Goal: Task Accomplishment & Management: Manage account settings

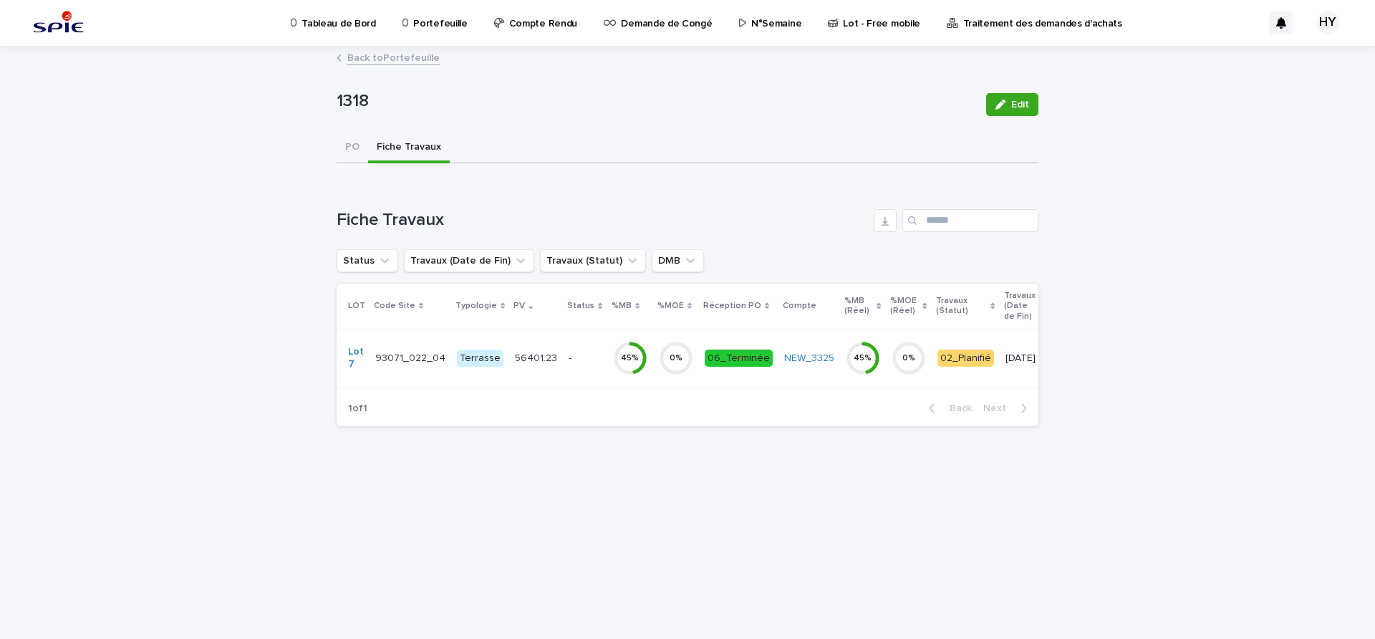
click at [420, 14] on p "Portefeuille" at bounding box center [440, 15] width 54 height 30
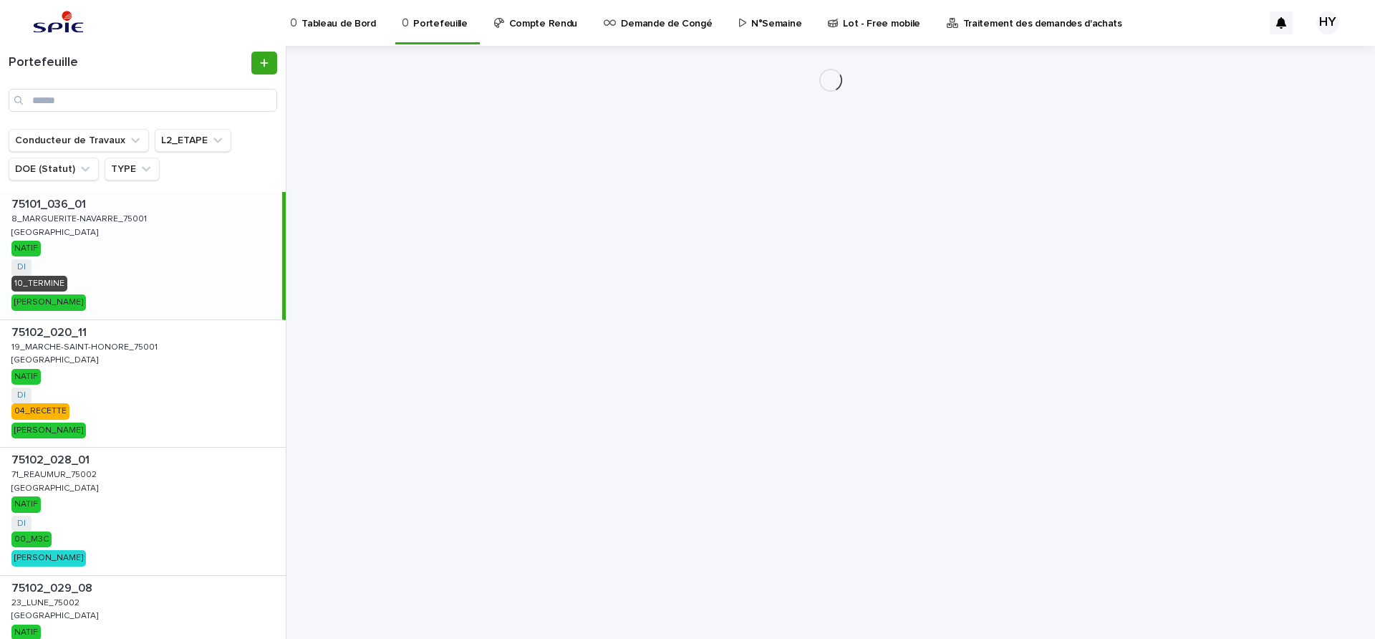
click at [347, 18] on p "Tableau de Bord" at bounding box center [338, 15] width 74 height 30
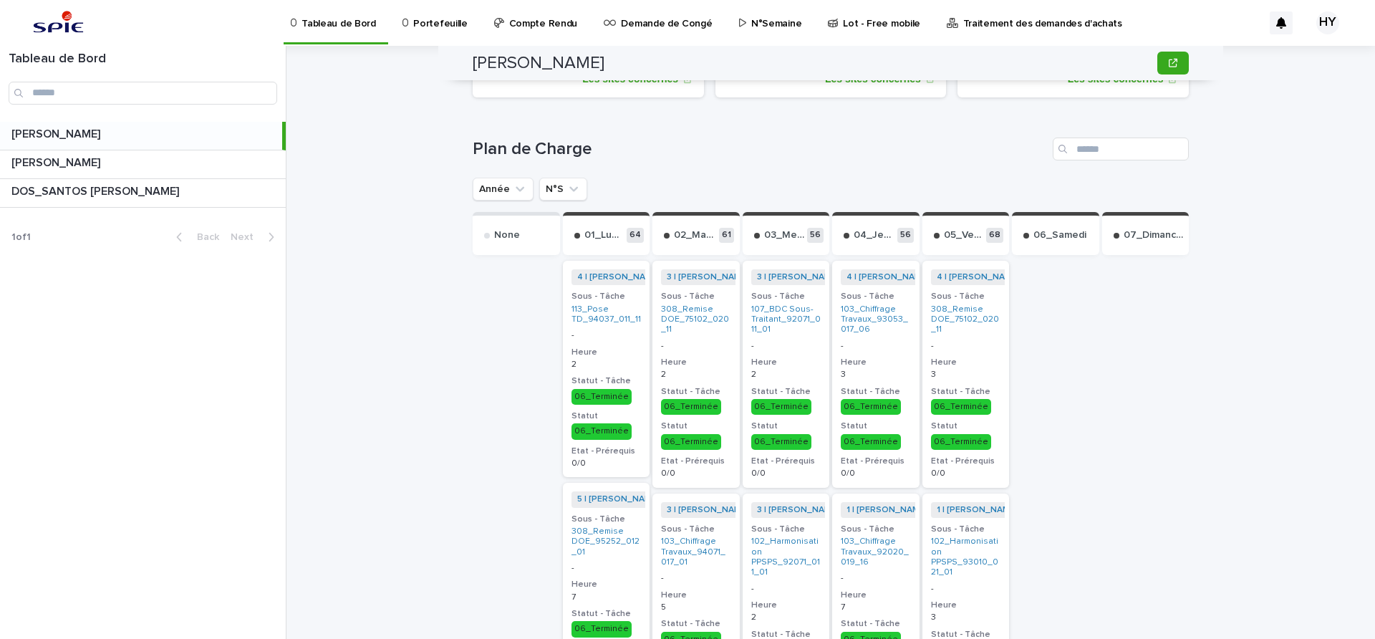
scroll to position [140, 0]
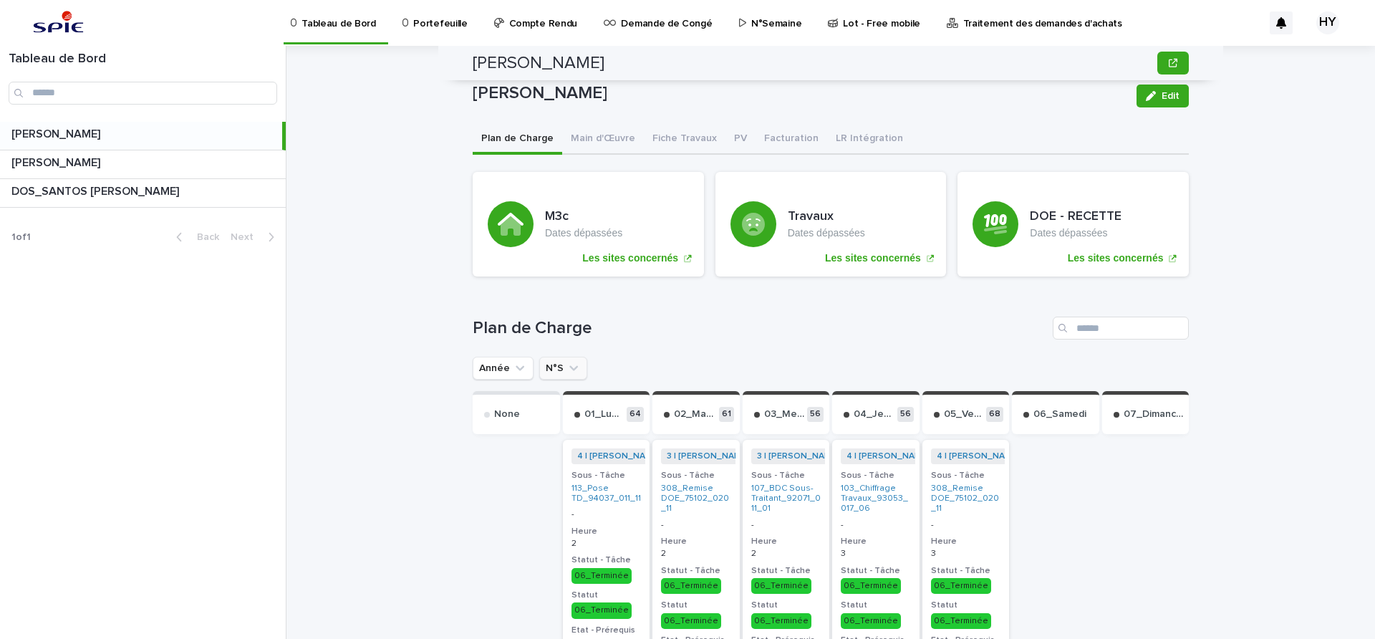
click at [551, 364] on button "N°S" at bounding box center [563, 368] width 48 height 23
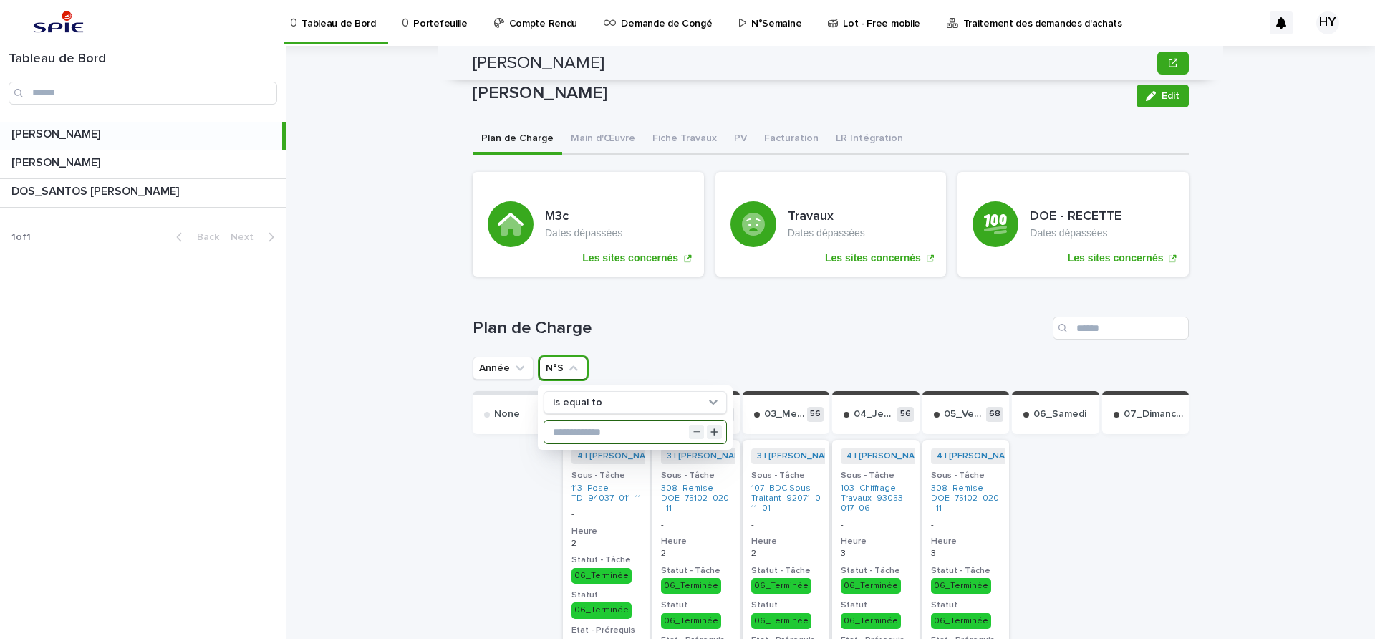
click at [586, 422] on input "text" at bounding box center [635, 431] width 182 height 23
type input "**"
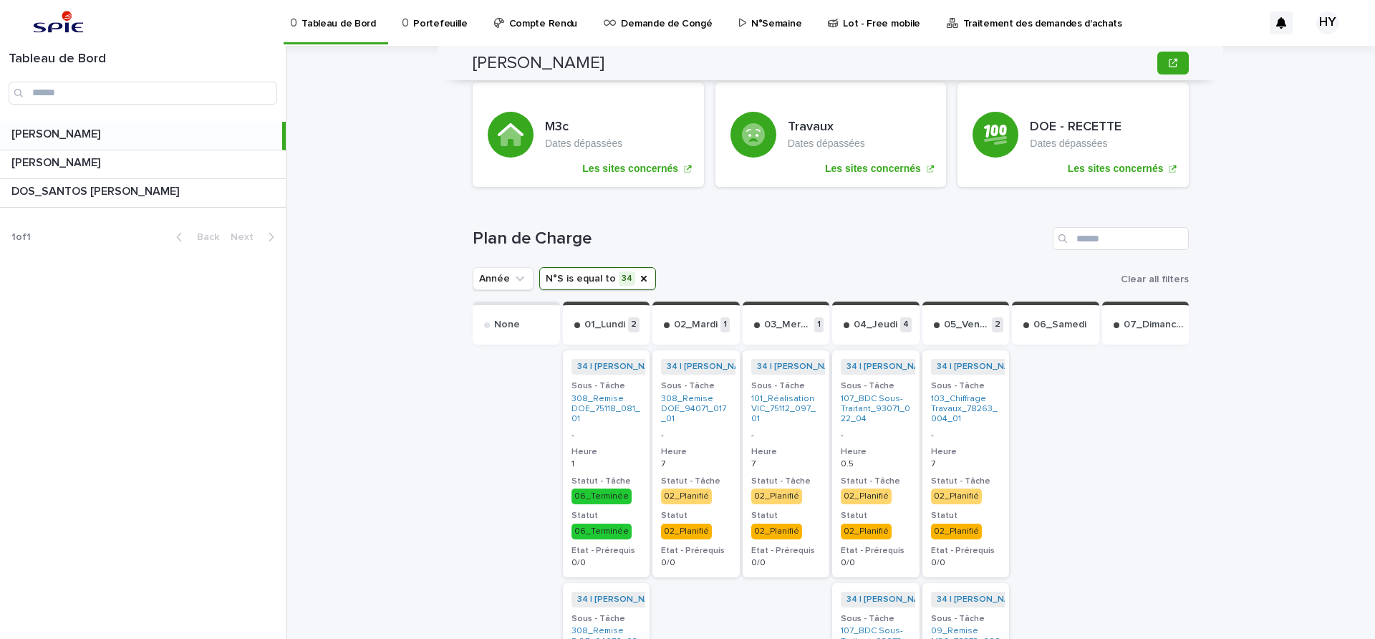
scroll to position [319, 0]
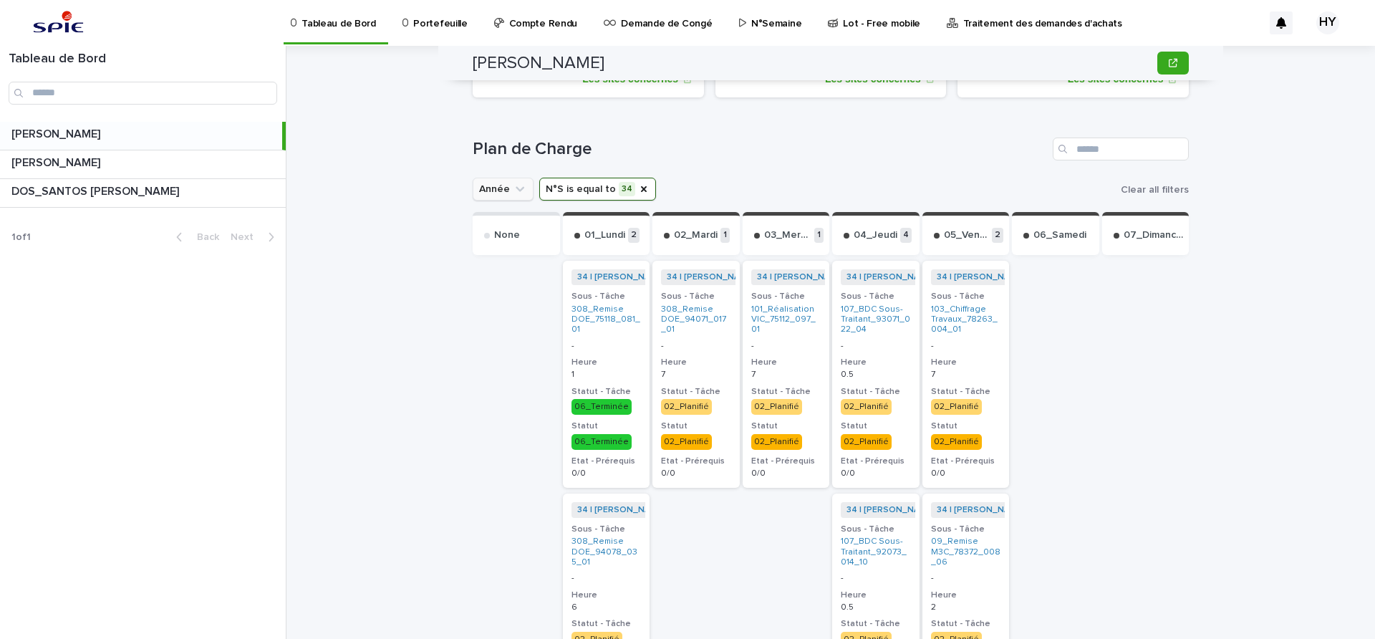
click at [490, 183] on button "Année" at bounding box center [503, 189] width 61 height 23
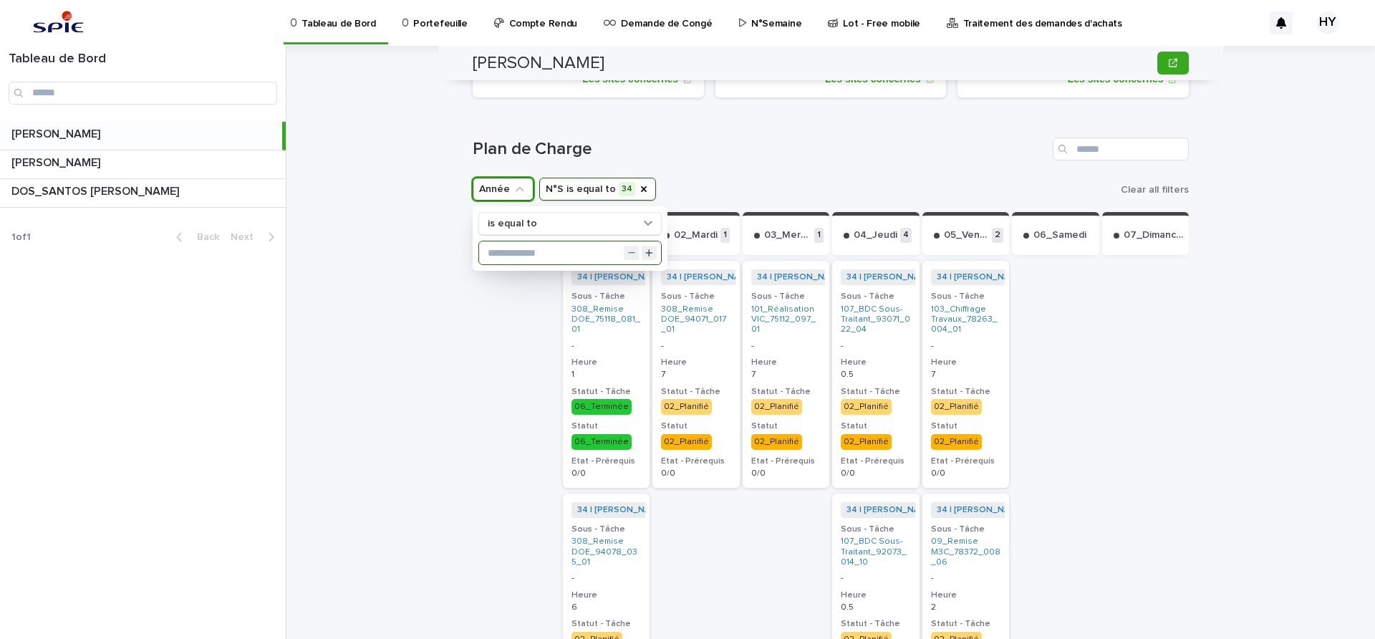
click at [503, 255] on input "text" at bounding box center [570, 252] width 182 height 23
type input "****"
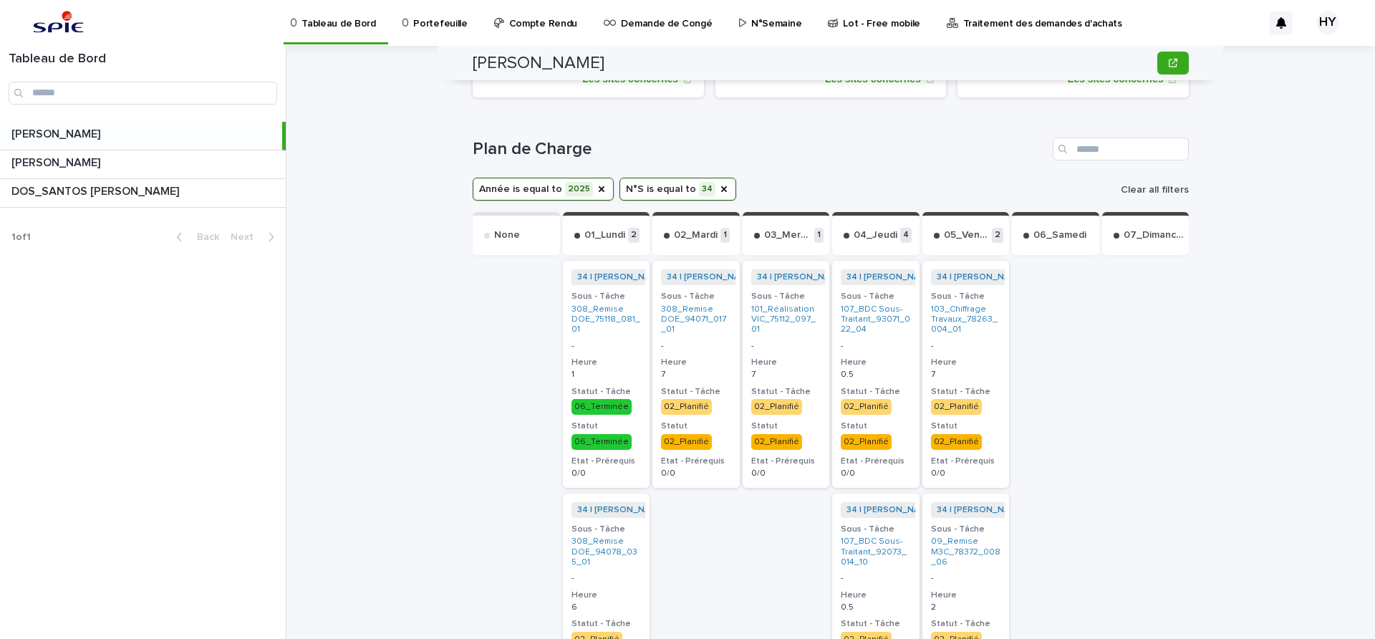
click at [1150, 185] on span "Clear all filters" at bounding box center [1155, 190] width 68 height 10
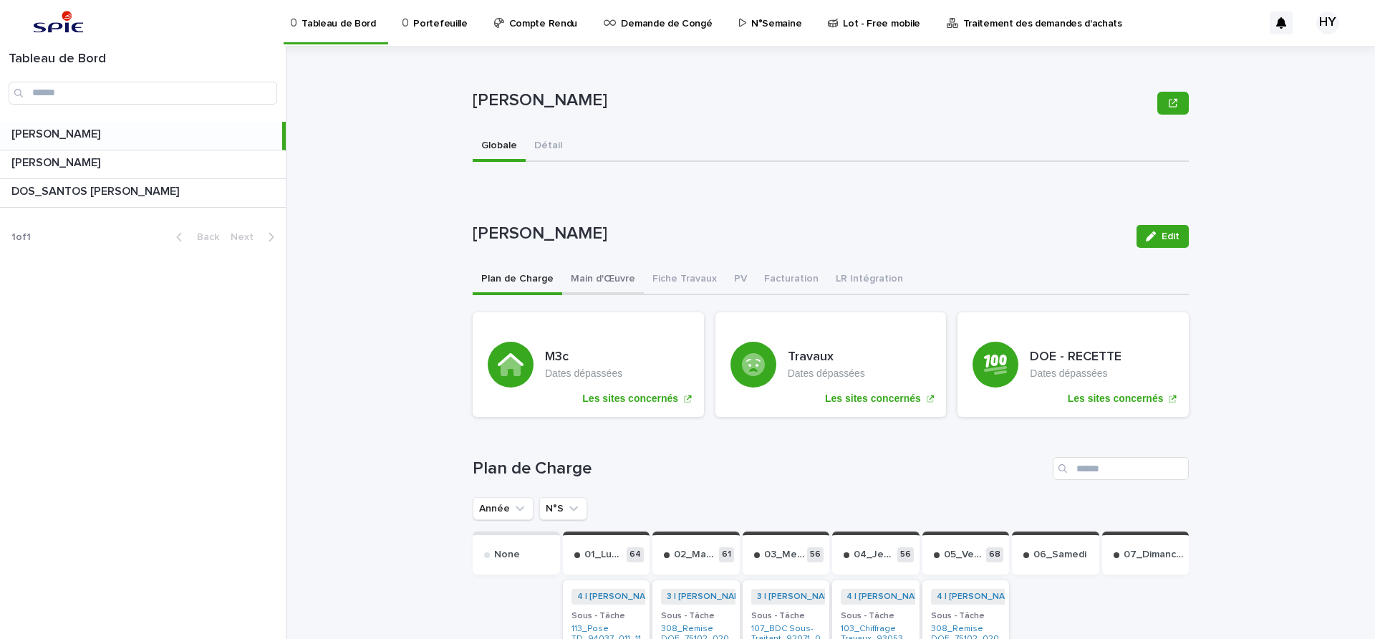
scroll to position [358, 0]
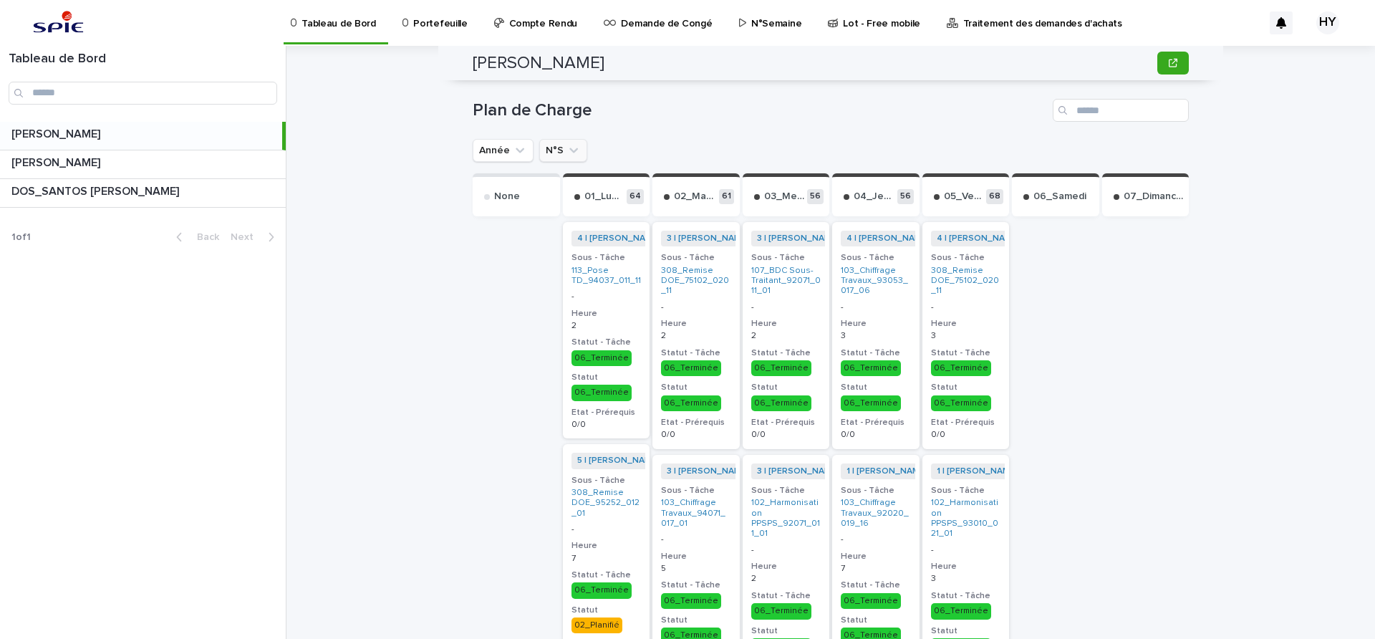
click at [566, 148] on icon "N°S" at bounding box center [573, 150] width 14 height 14
click at [513, 148] on icon "Année" at bounding box center [520, 150] width 14 height 14
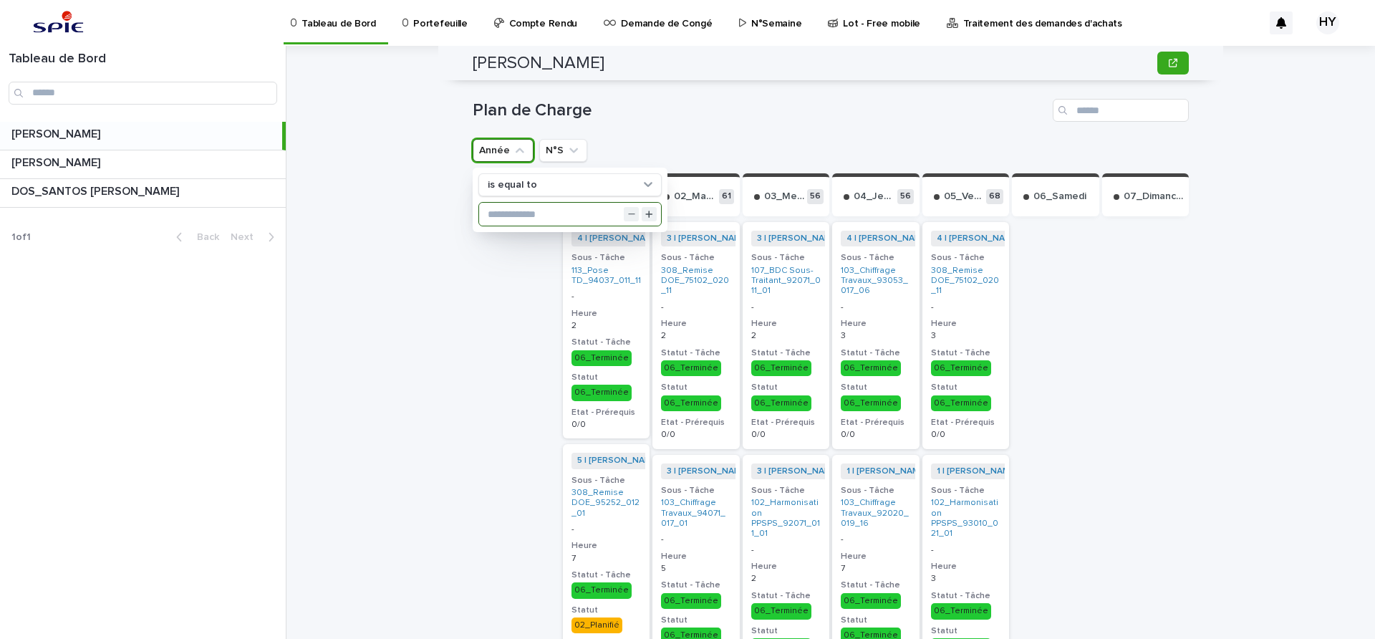
click at [516, 208] on input "text" at bounding box center [570, 214] width 182 height 23
type input "****"
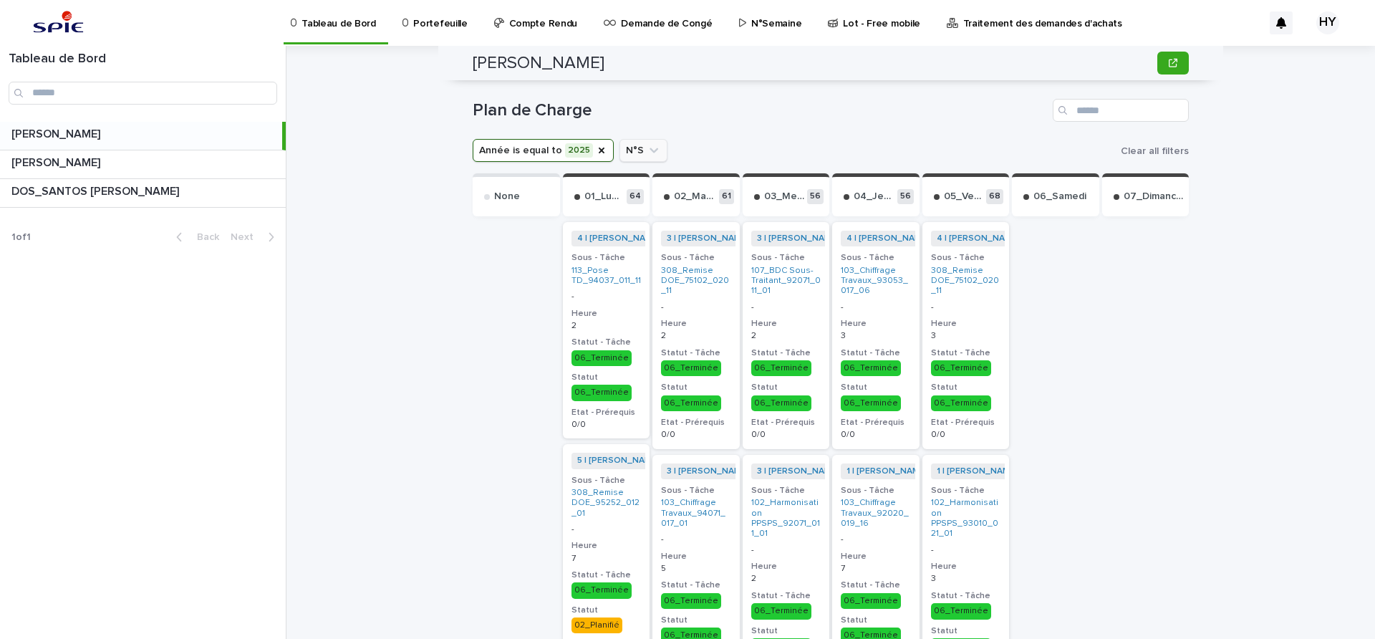
click at [625, 148] on button "N°S" at bounding box center [643, 150] width 48 height 23
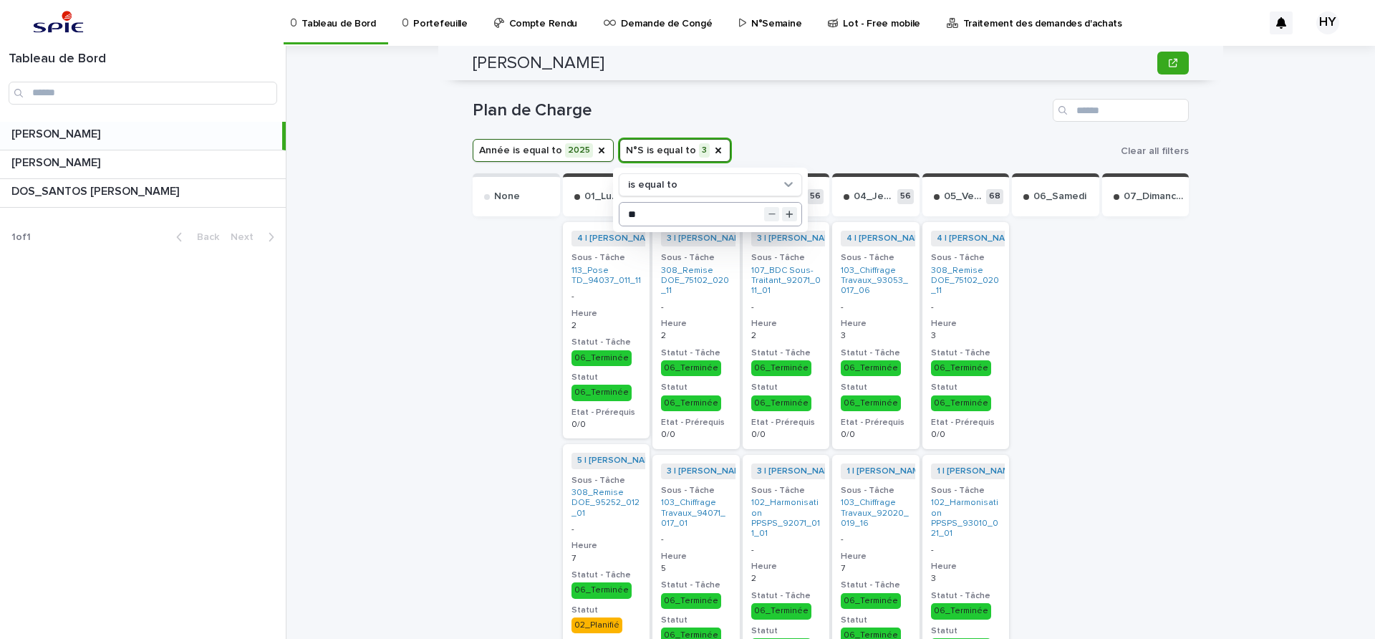
type input "**"
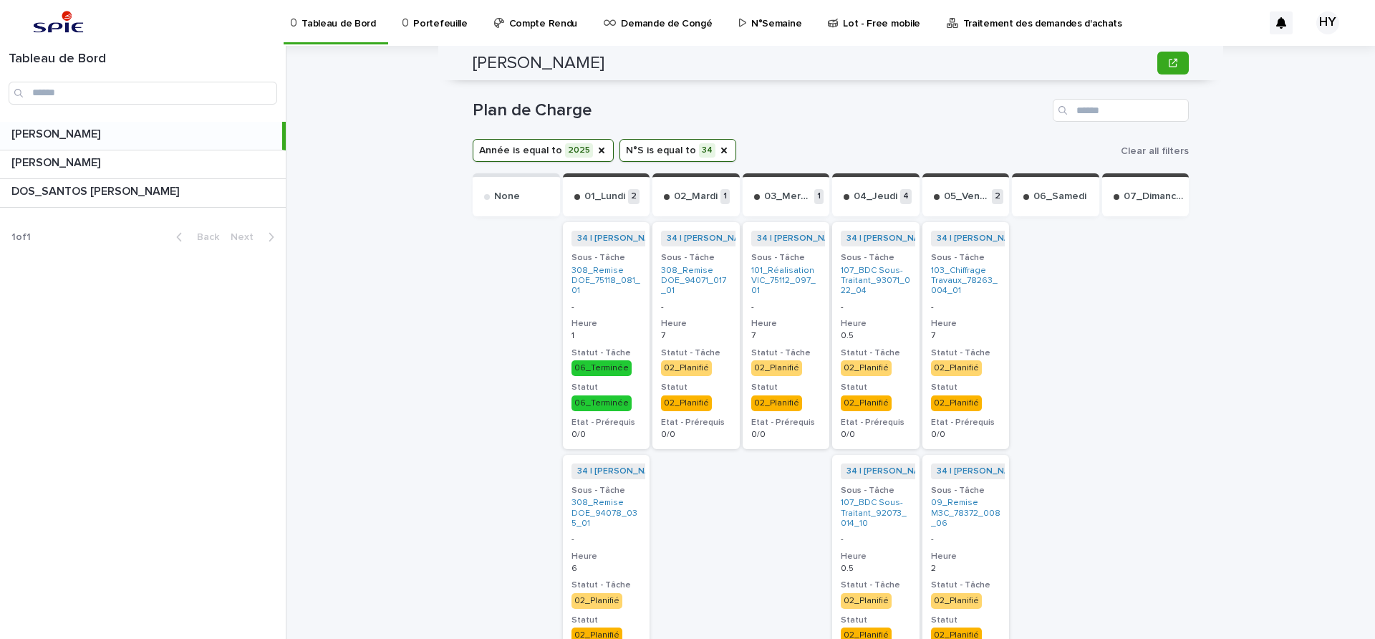
scroll to position [0, 0]
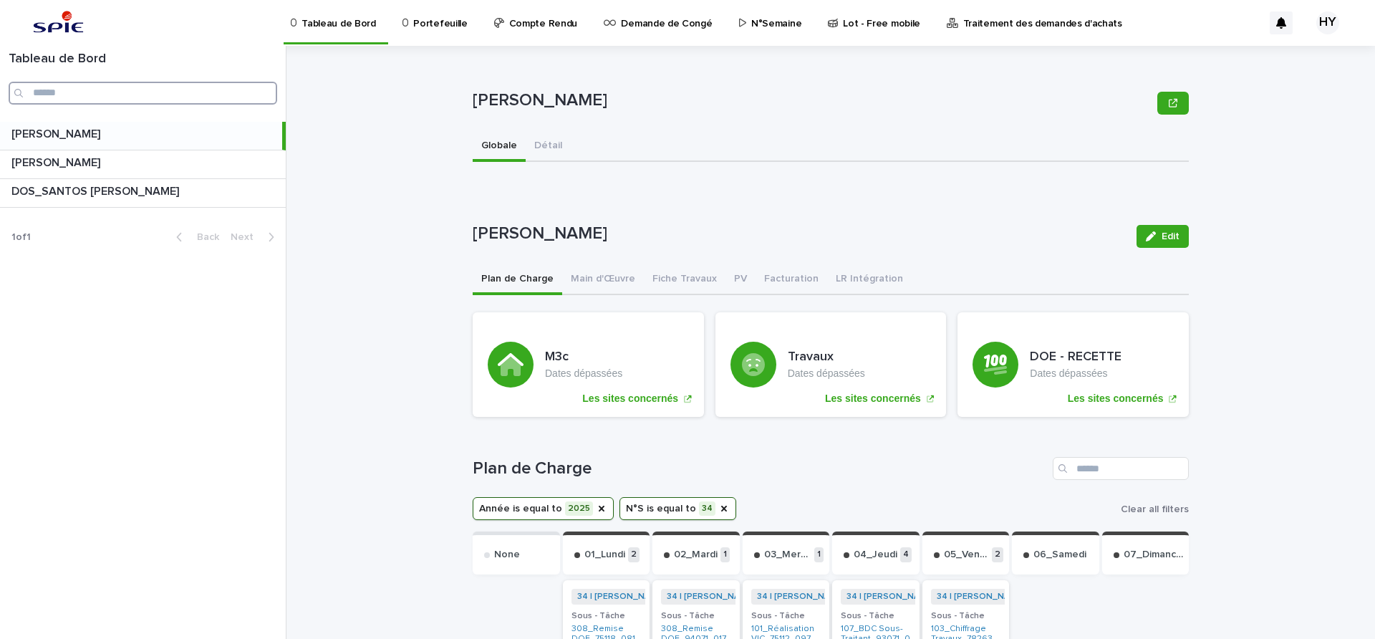
click at [176, 86] on input "Search" at bounding box center [143, 93] width 269 height 23
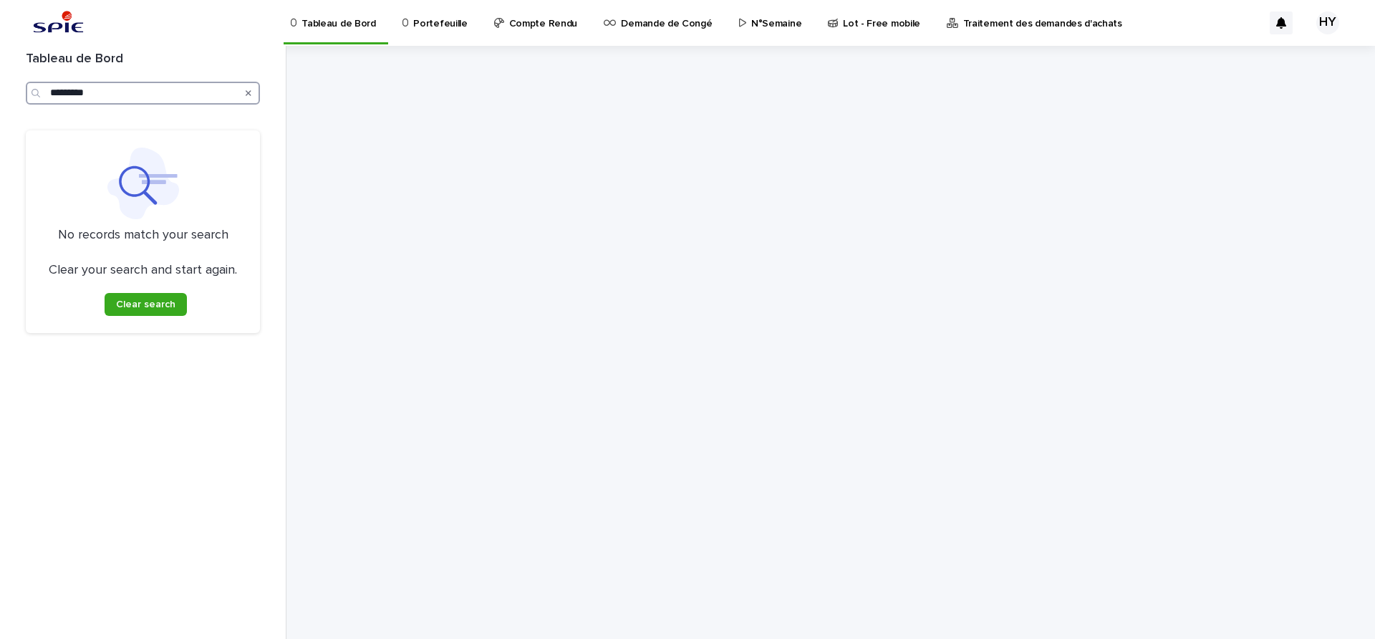
type input "*********"
click at [434, 26] on p "Portefeuille" at bounding box center [440, 15] width 54 height 30
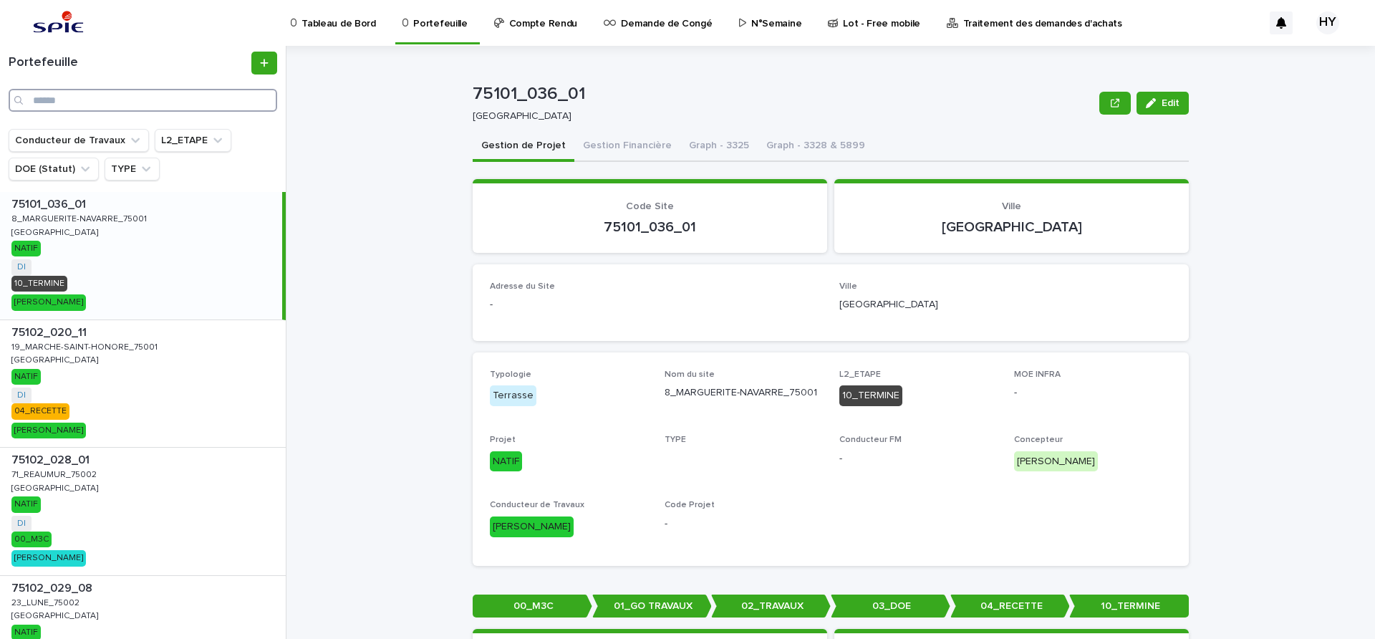
click at [112, 107] on input "Search" at bounding box center [143, 100] width 269 height 23
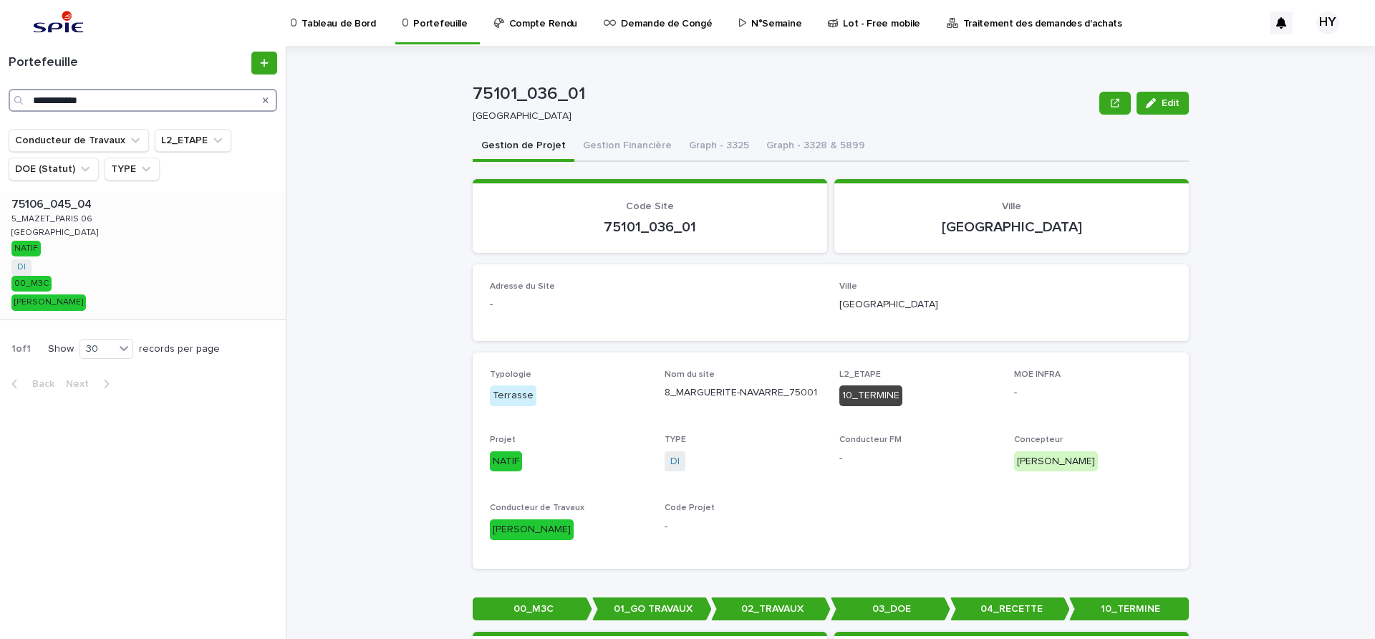
type input "**********"
click at [163, 279] on div "75106_045_04 75106_045_04 5_MAZET_PARIS 06 5_MAZET_PARIS 06 [GEOGRAPHIC_DATA] […" at bounding box center [143, 255] width 286 height 127
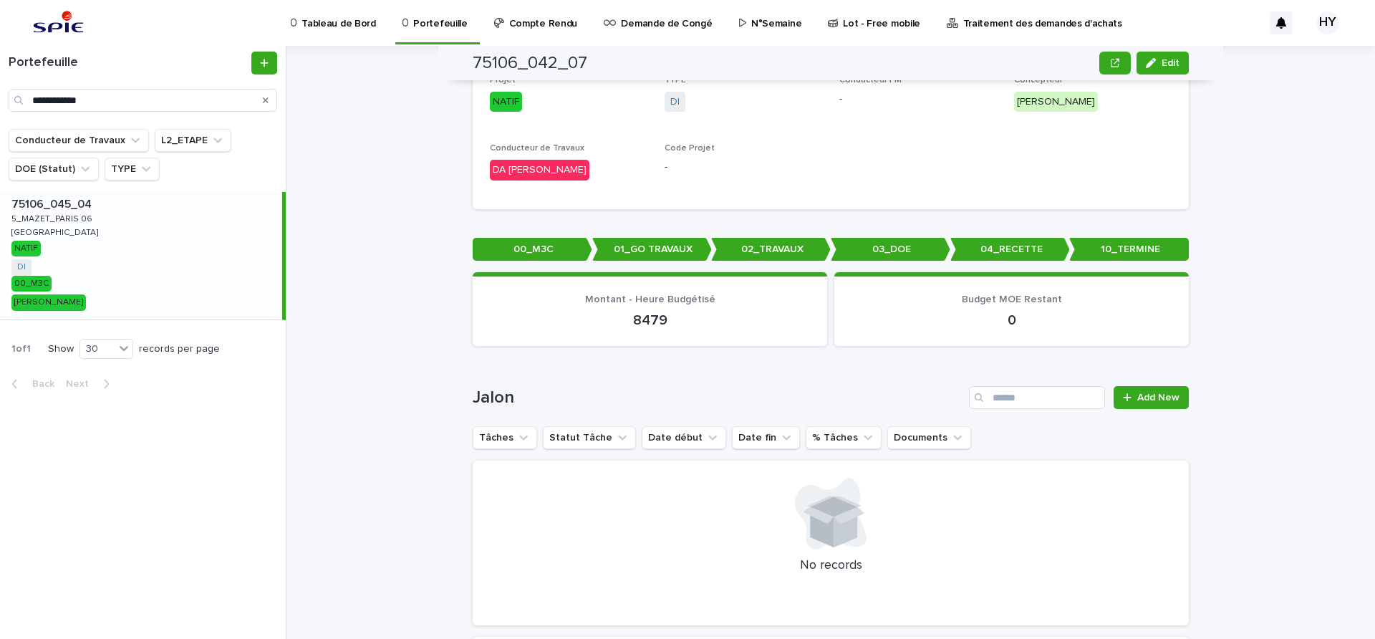
scroll to position [520, 0]
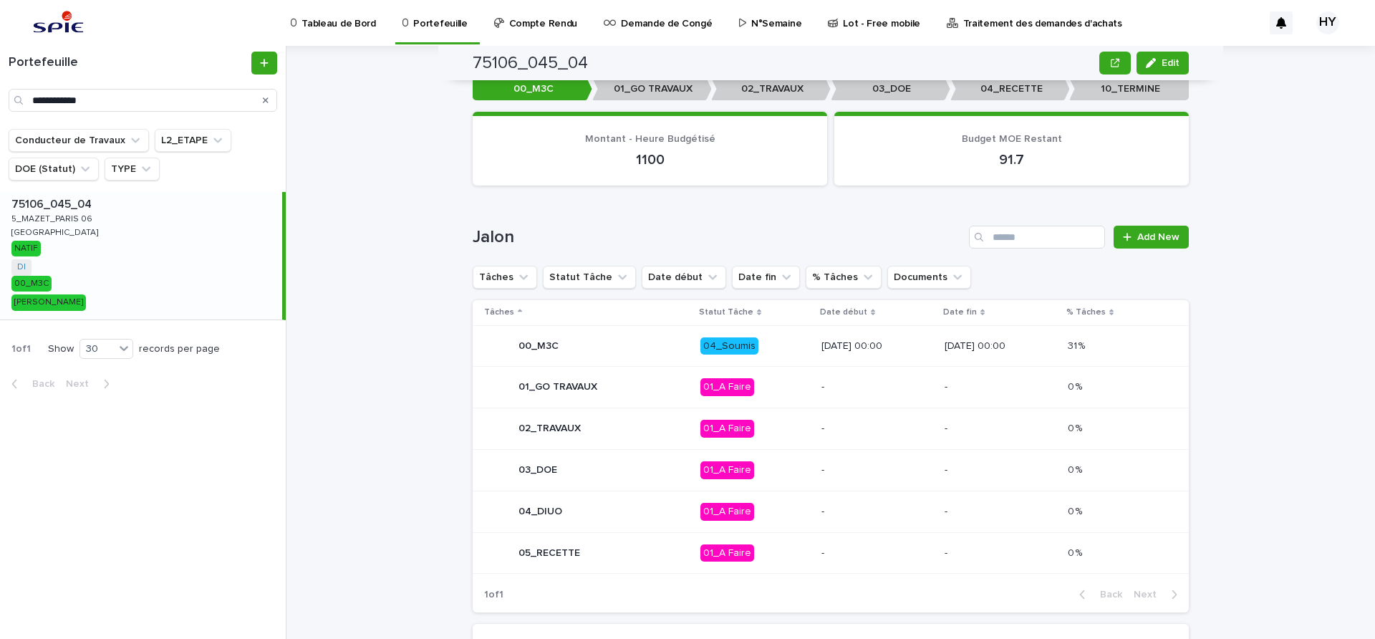
click at [743, 343] on p "04_Soumis" at bounding box center [755, 346] width 110 height 18
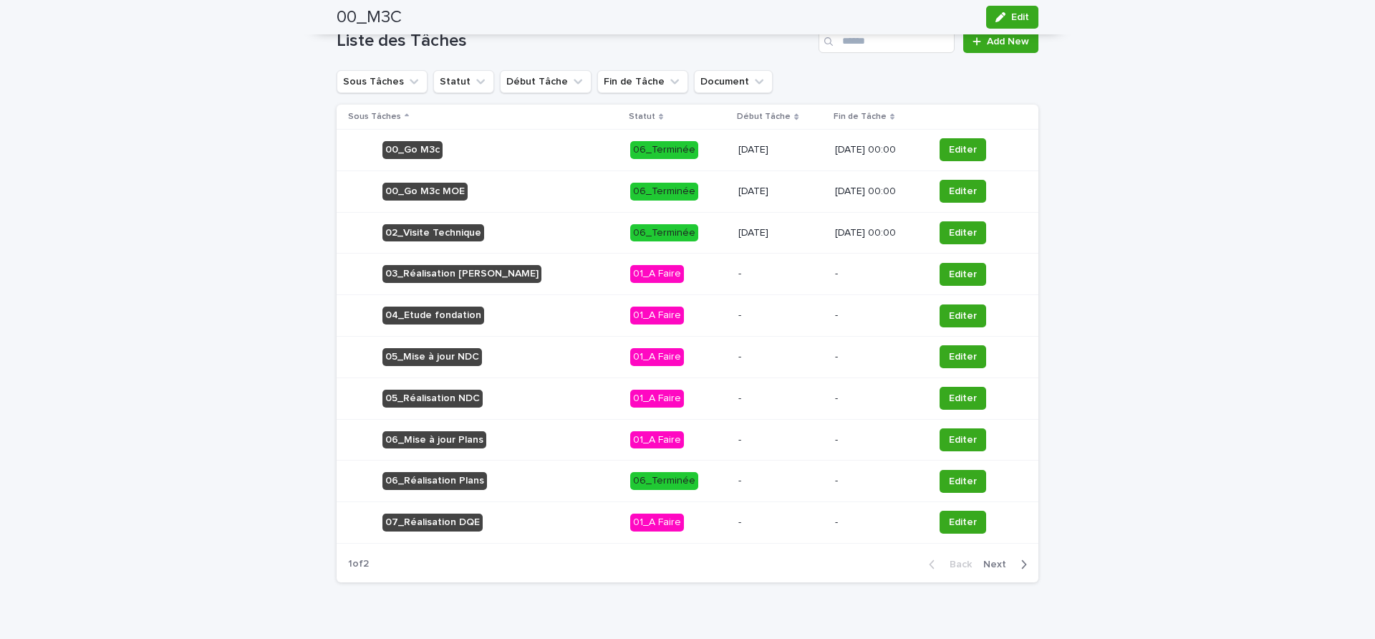
scroll to position [638, 0]
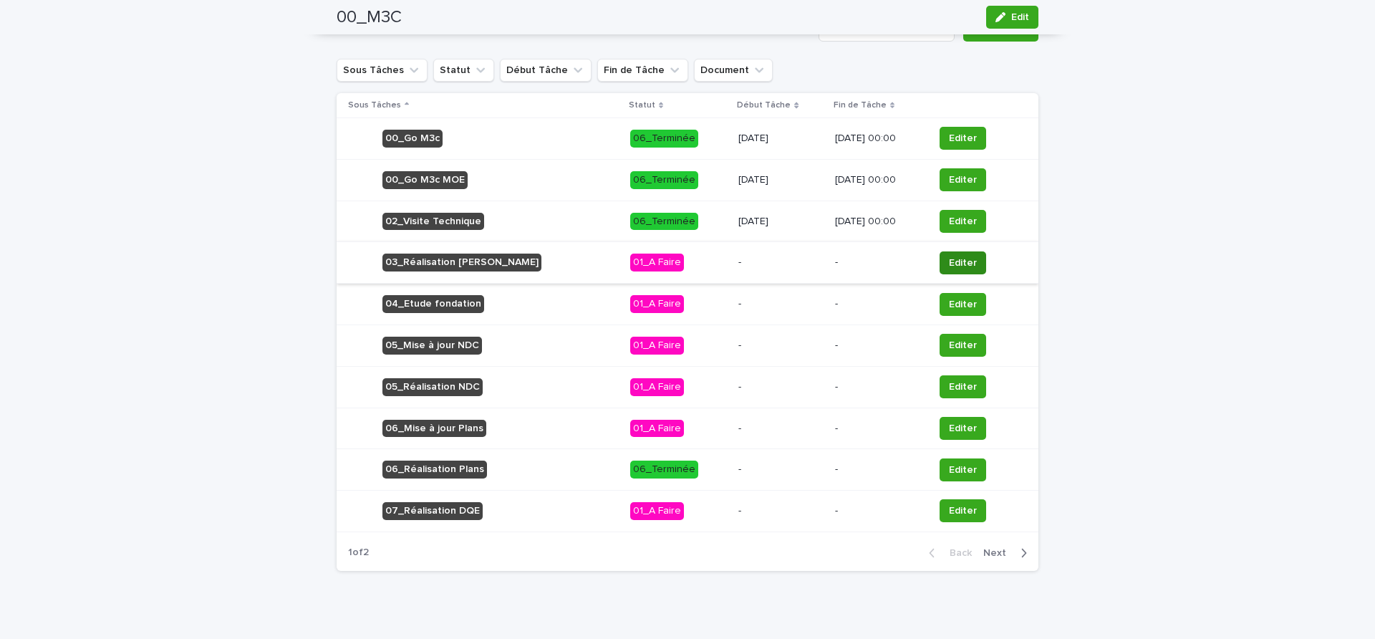
click at [949, 256] on span "Editer" at bounding box center [963, 263] width 28 height 14
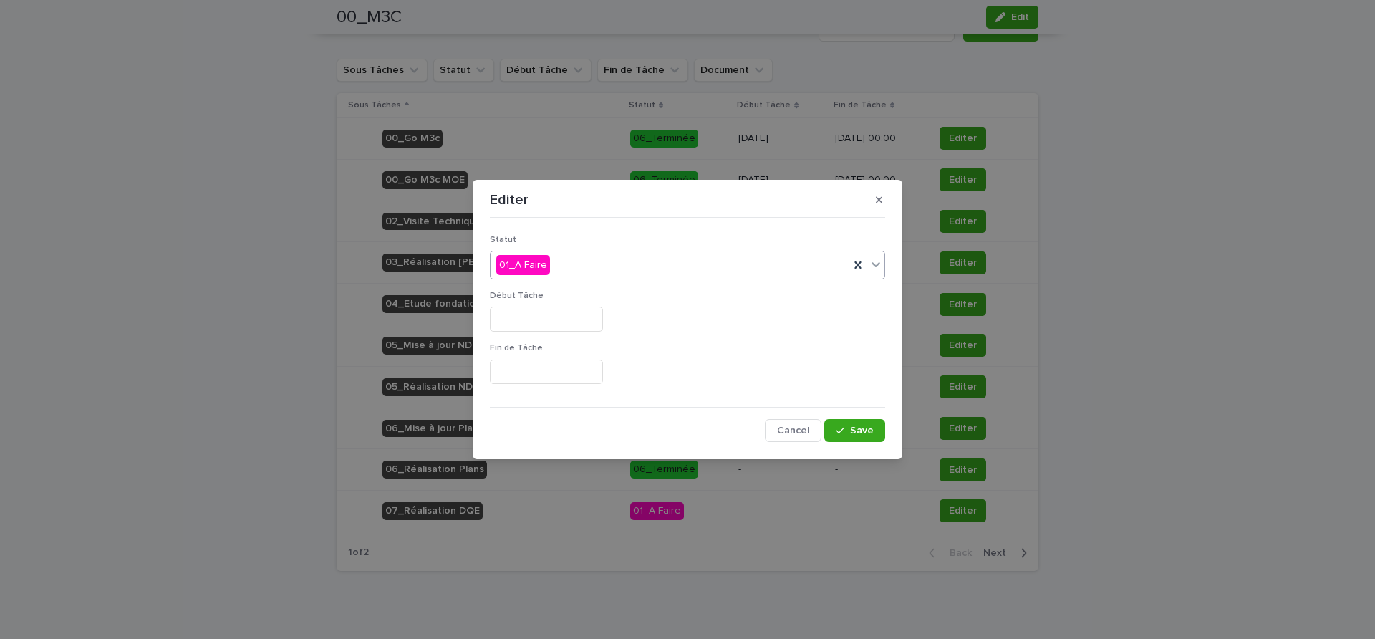
click at [622, 275] on div "01_A Faire" at bounding box center [669, 265] width 359 height 24
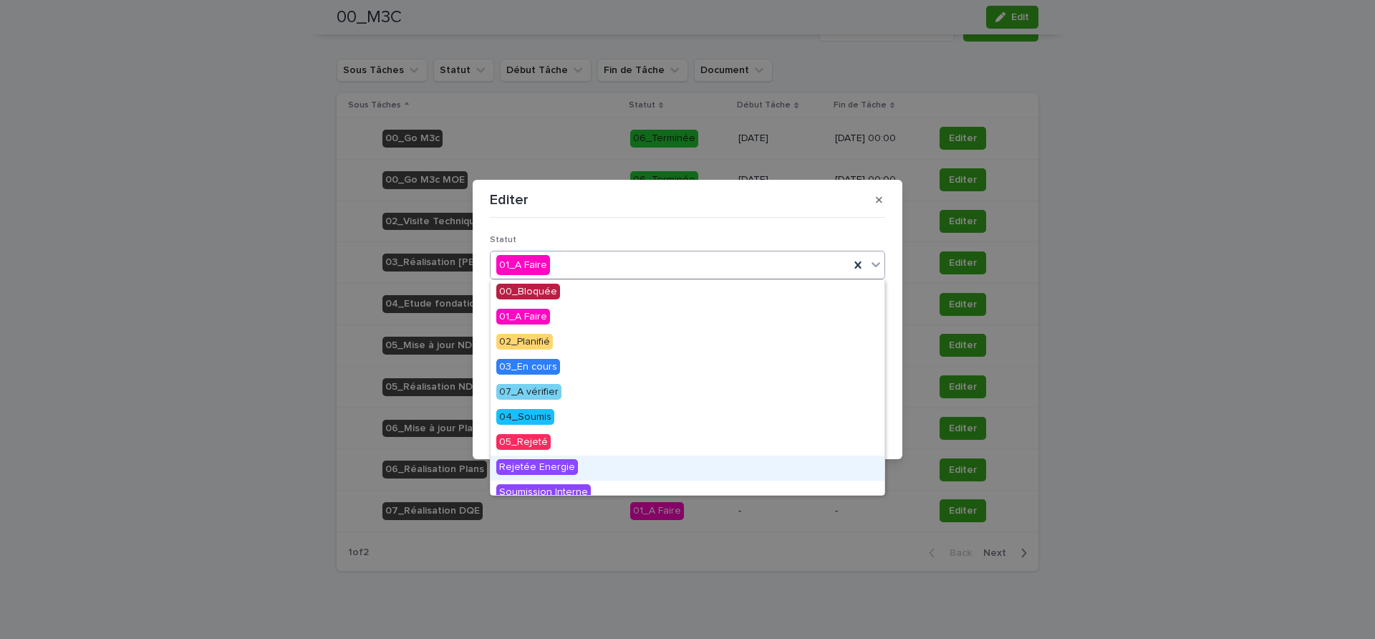
scroll to position [90, 0]
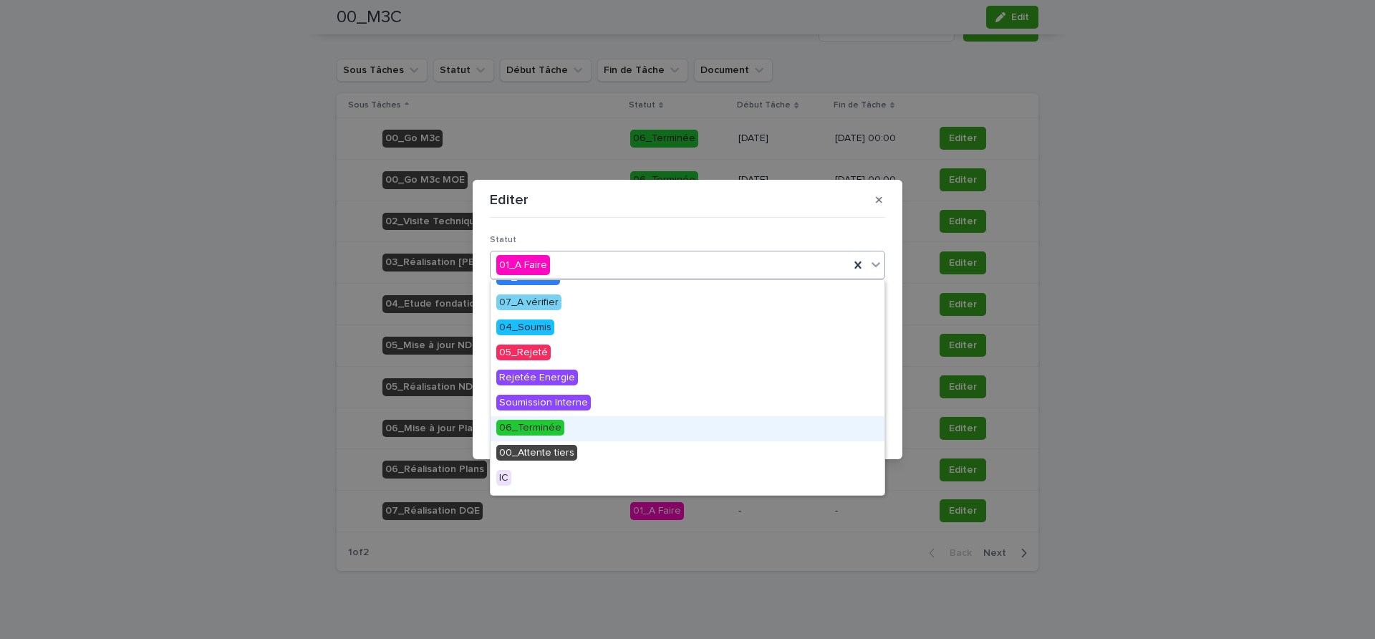
click at [541, 428] on span "06_Terminée" at bounding box center [530, 428] width 68 height 16
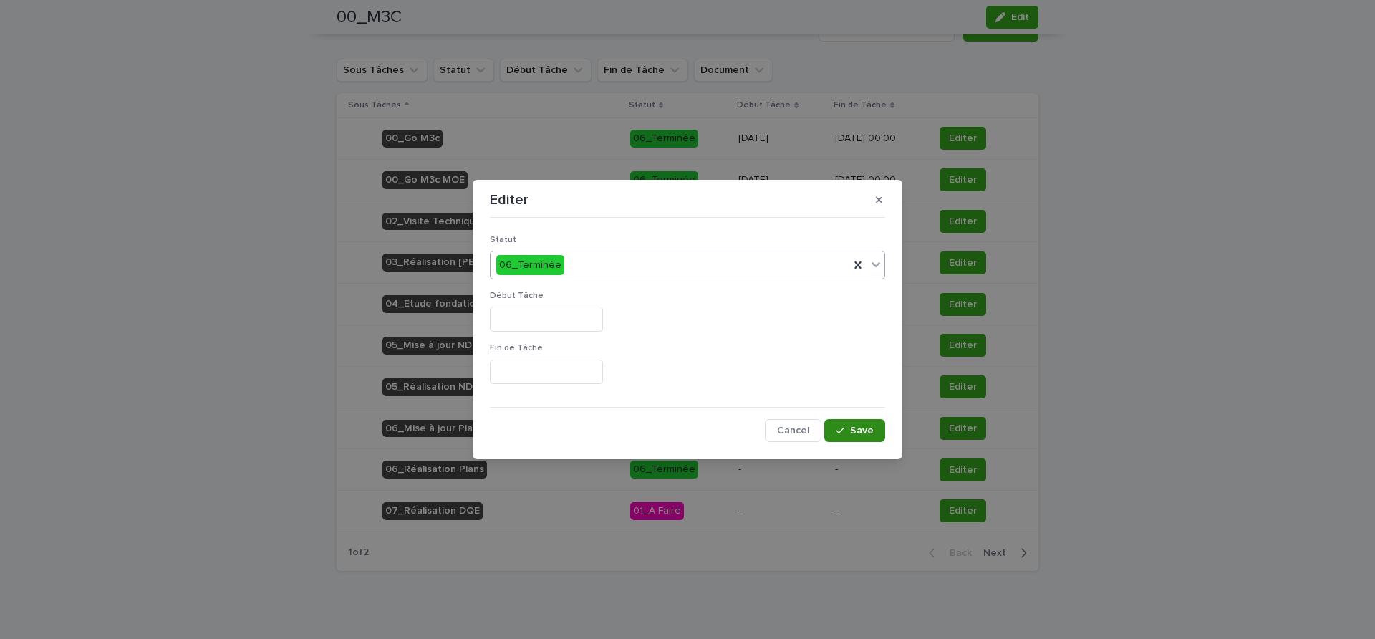
click at [866, 432] on span "Save" at bounding box center [862, 430] width 24 height 10
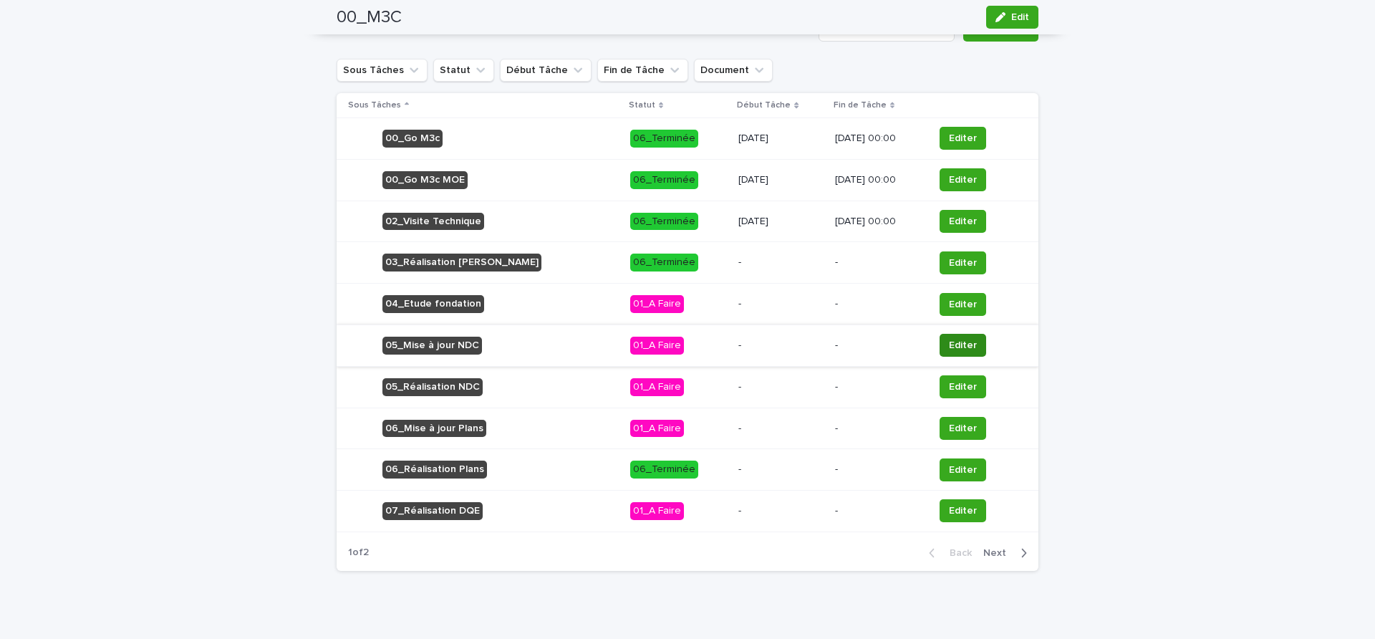
click at [949, 338] on span "Editer" at bounding box center [963, 345] width 28 height 14
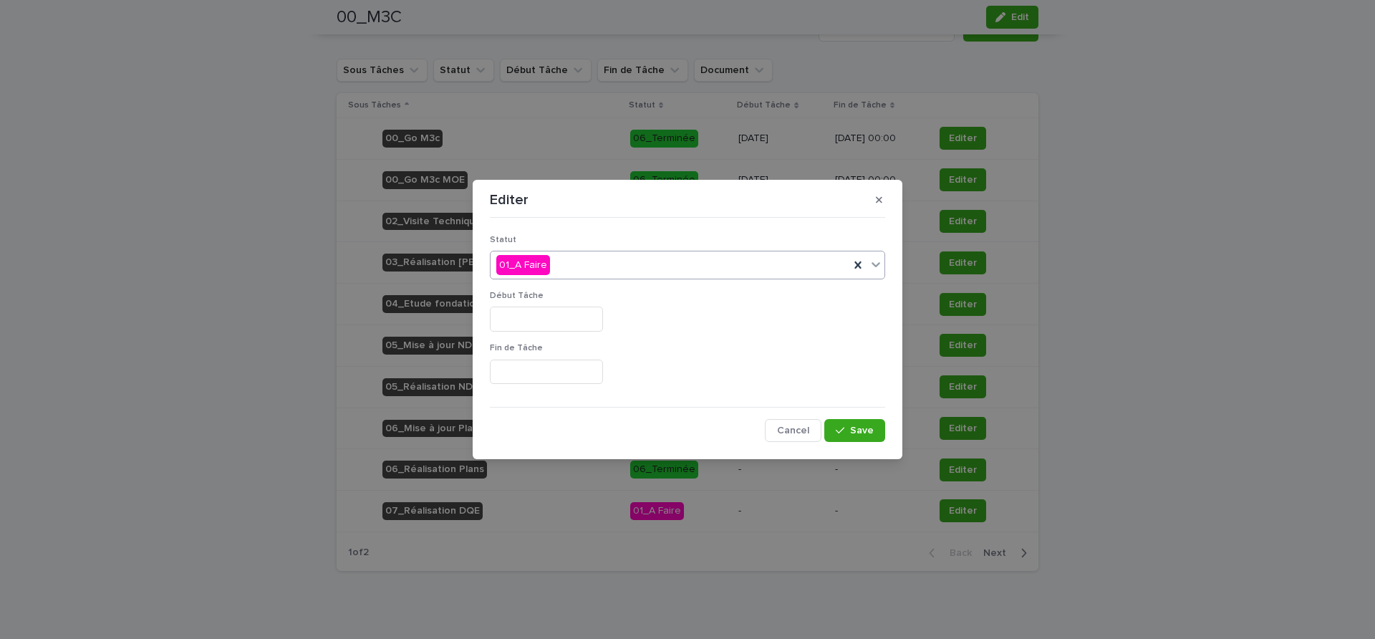
click at [632, 264] on div "01_A Faire" at bounding box center [669, 265] width 359 height 24
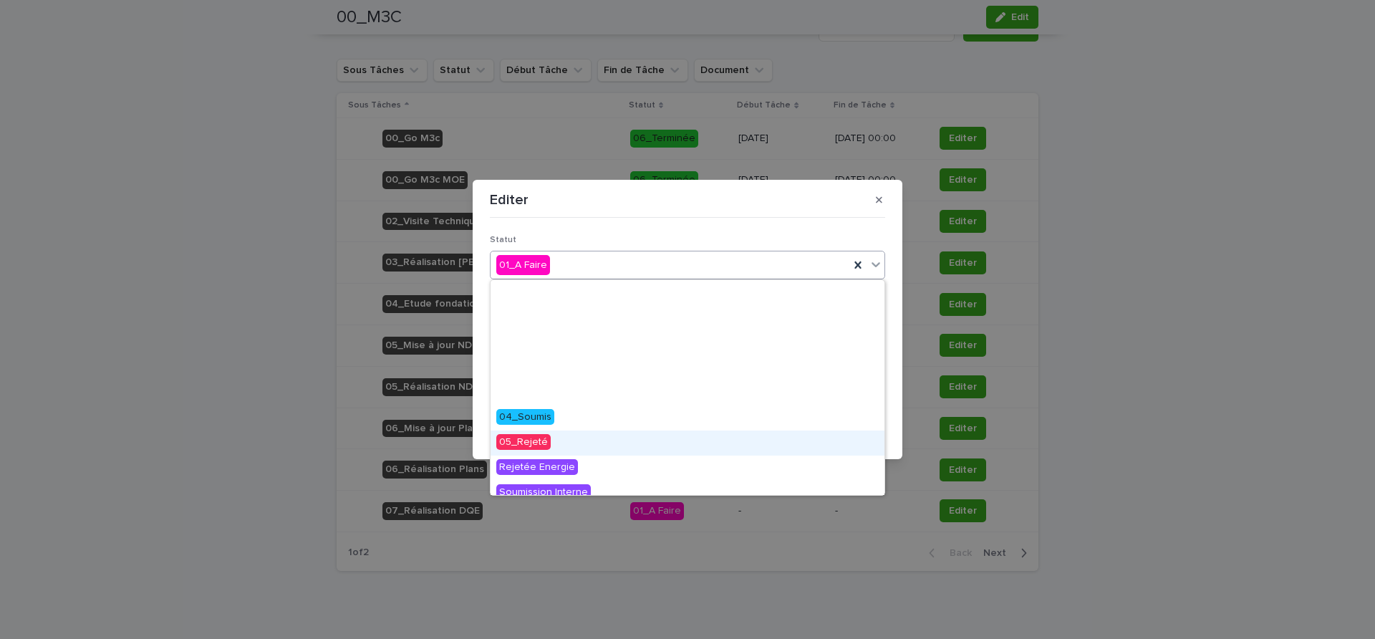
scroll to position [161, 0]
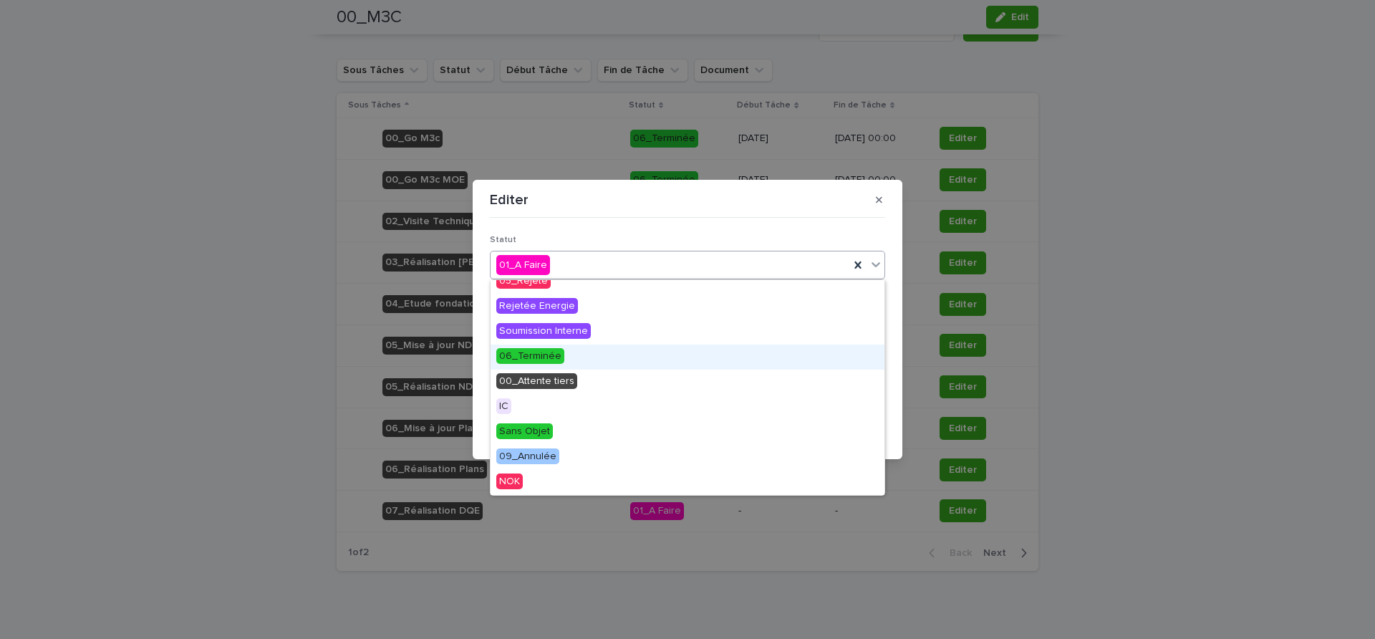
click at [534, 362] on span "06_Terminée" at bounding box center [530, 356] width 68 height 16
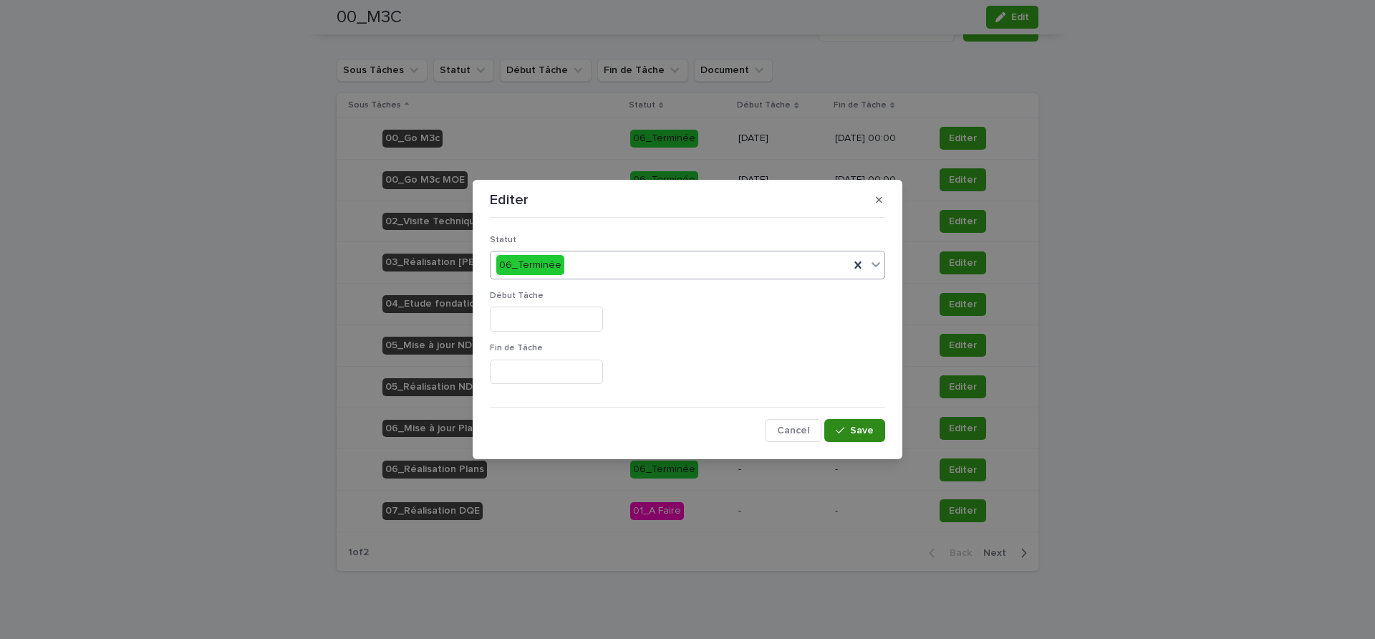
click at [866, 437] on button "Save" at bounding box center [854, 430] width 61 height 23
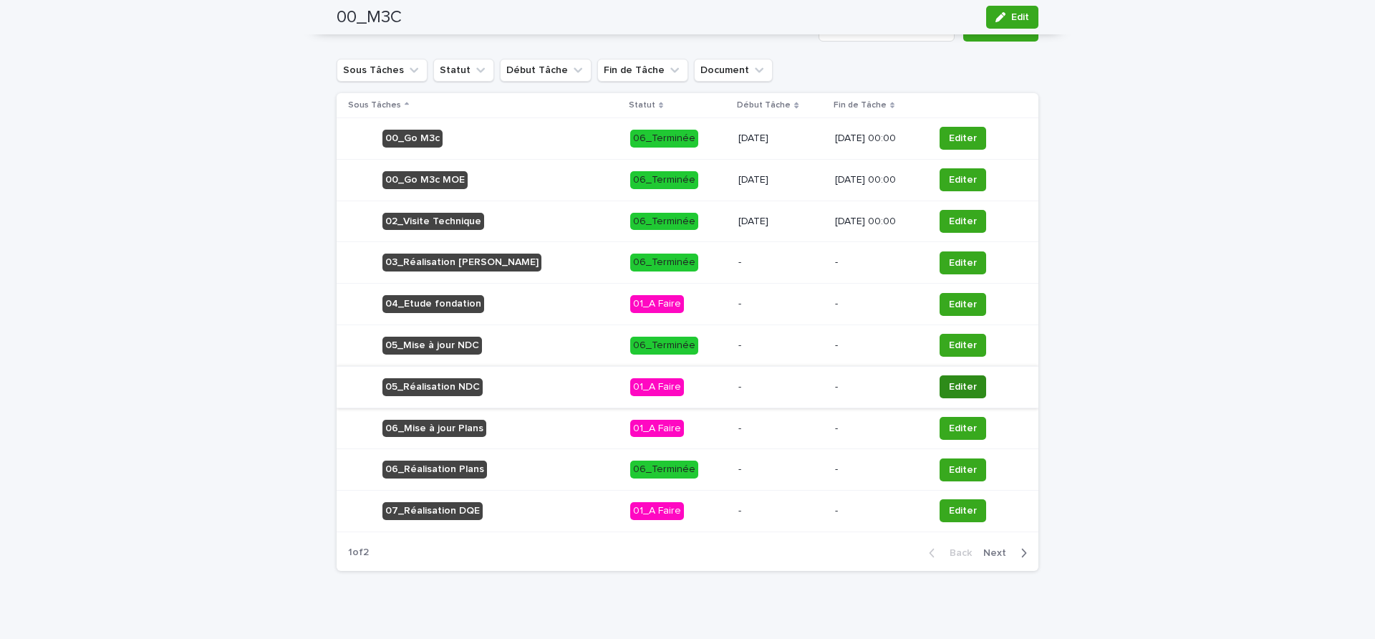
click at [952, 379] on span "Editer" at bounding box center [963, 386] width 28 height 14
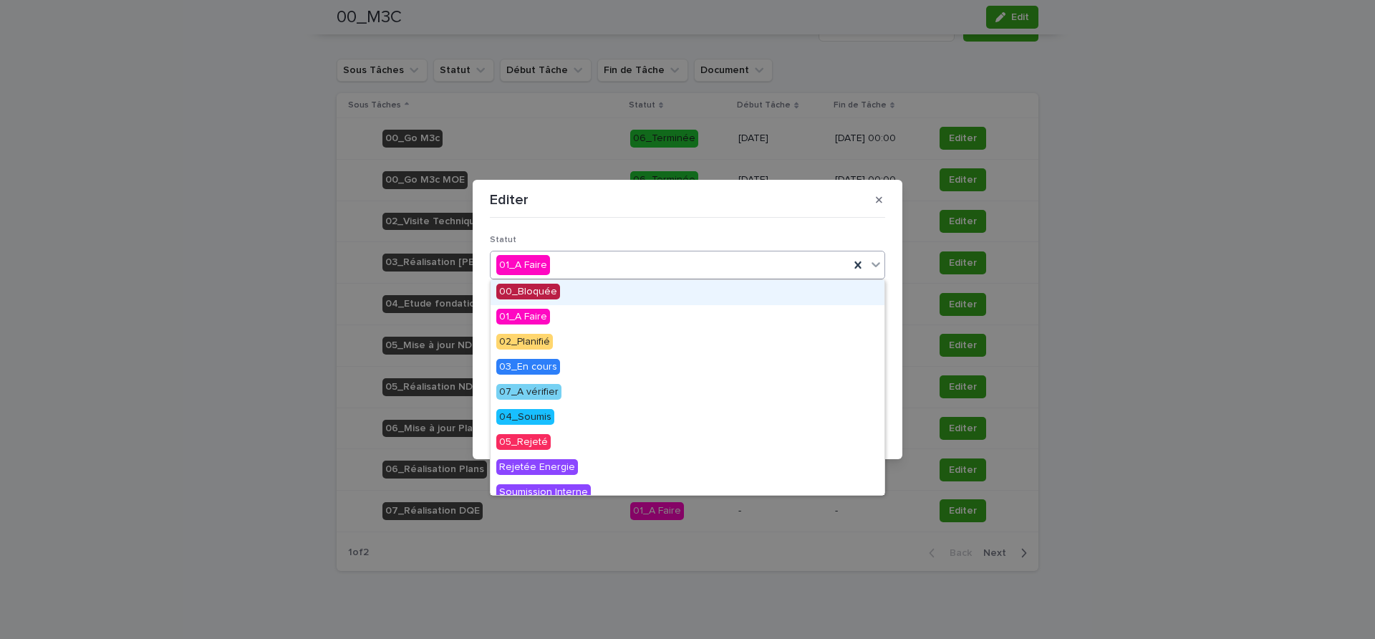
click at [604, 266] on div "01_A Faire" at bounding box center [669, 265] width 359 height 24
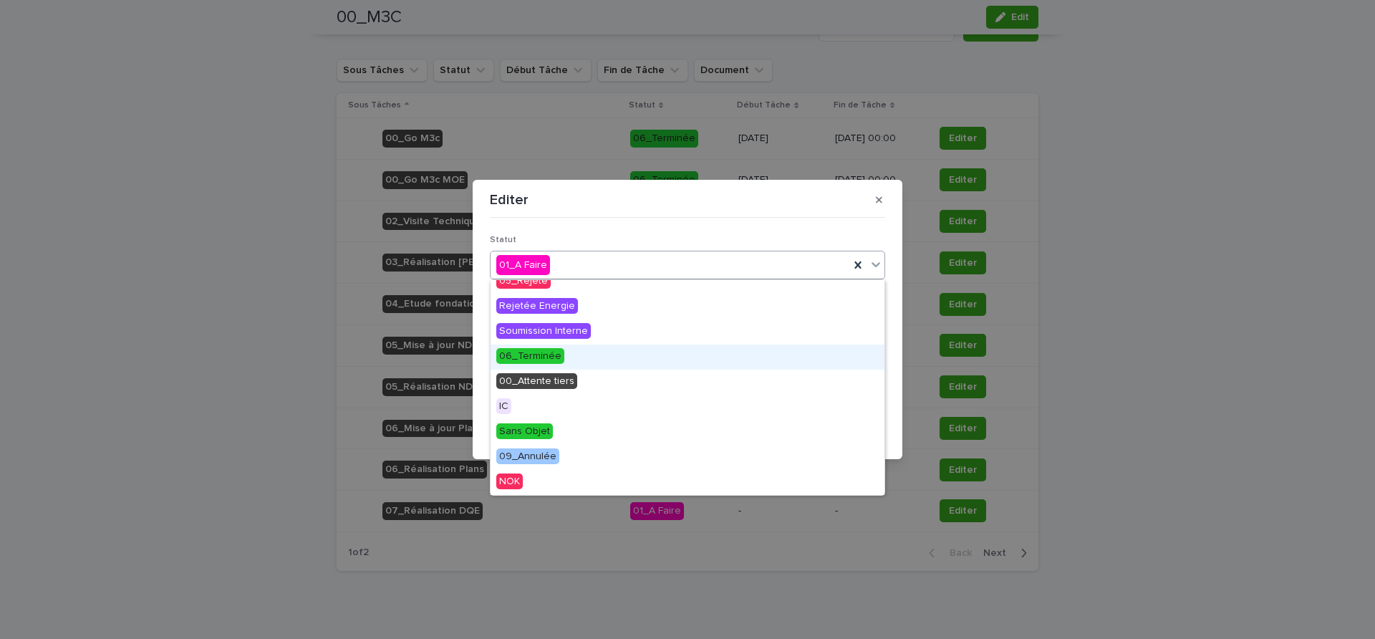
click at [553, 364] on div "06_Terminée" at bounding box center [687, 356] width 394 height 25
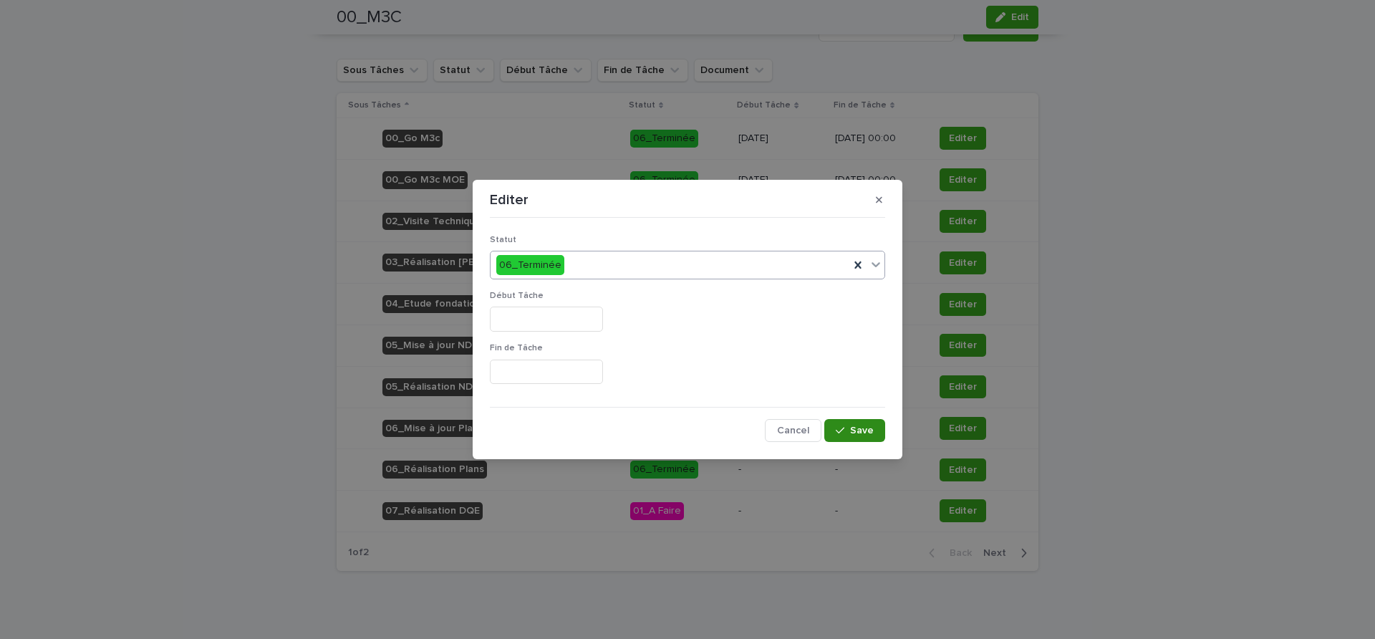
click at [856, 423] on button "Save" at bounding box center [854, 430] width 61 height 23
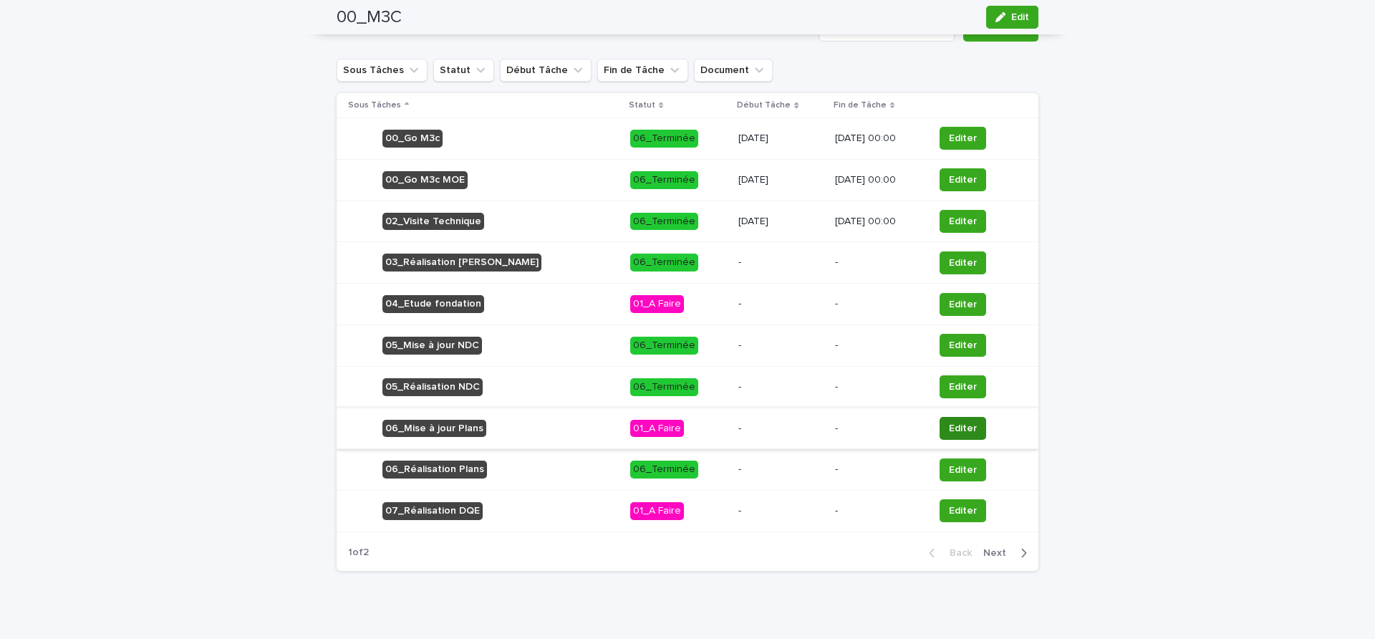
click at [949, 421] on span "Editer" at bounding box center [963, 428] width 28 height 14
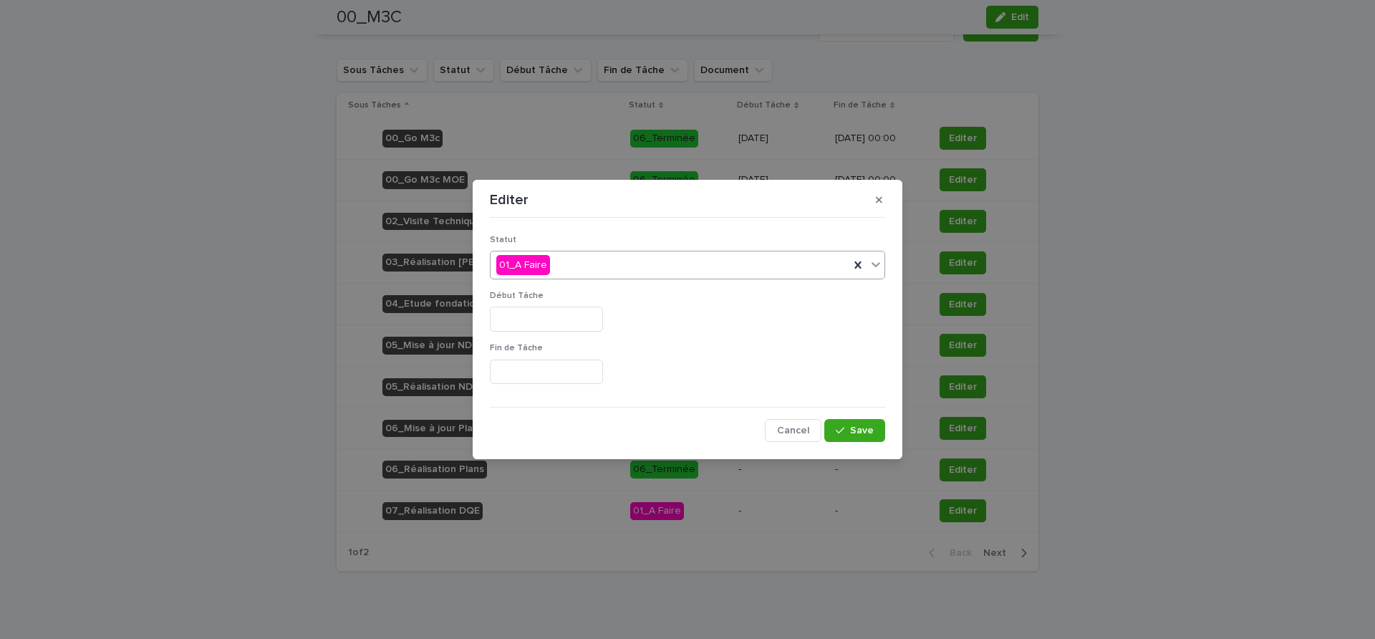
click at [634, 257] on div "01_A Faire" at bounding box center [669, 265] width 359 height 24
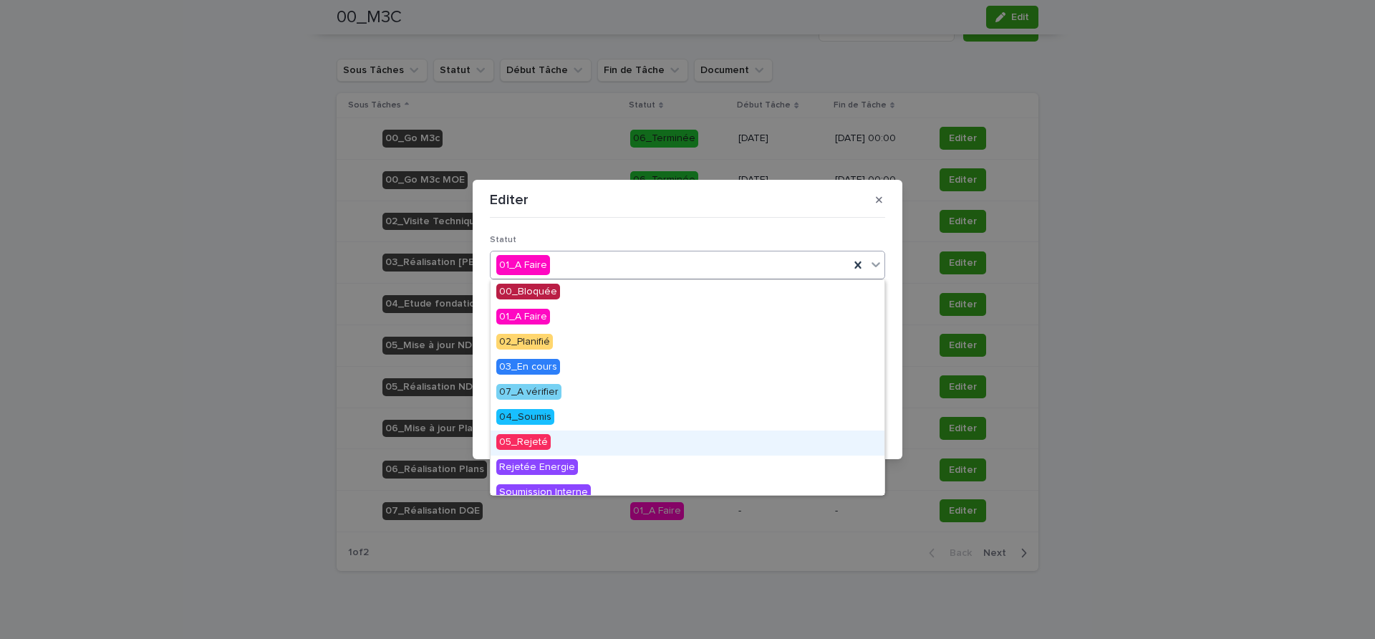
scroll to position [90, 0]
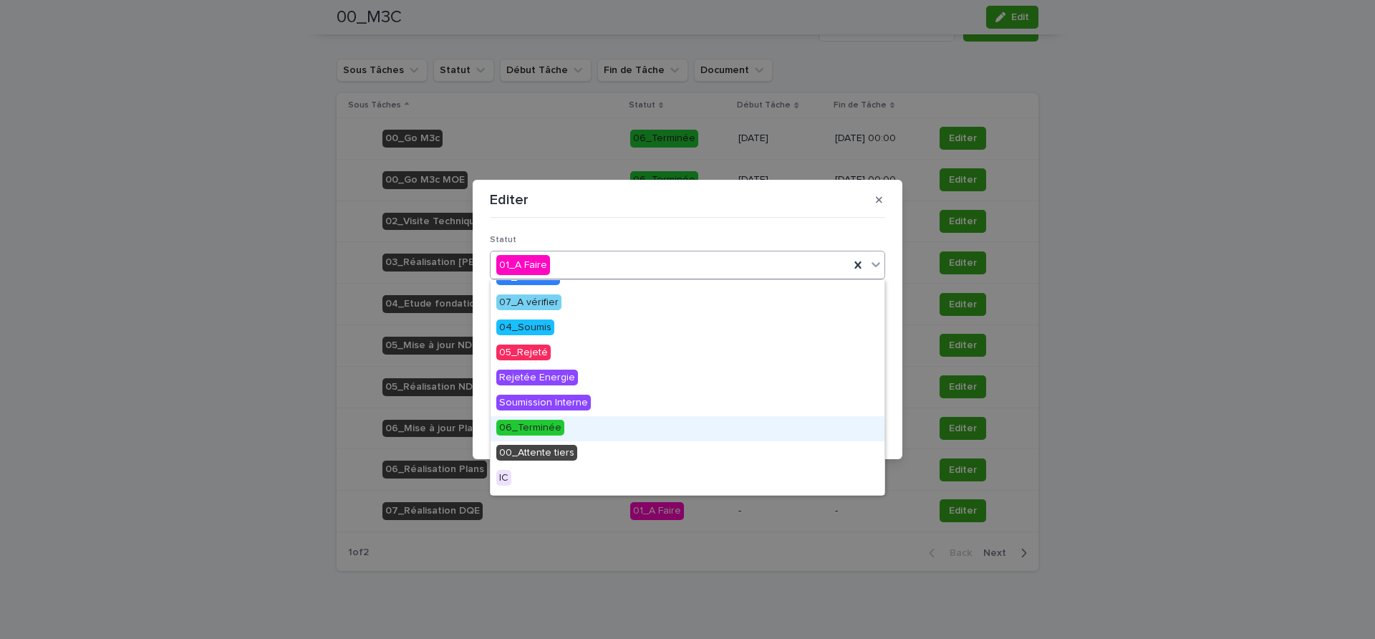
click at [536, 418] on div "06_Terminée" at bounding box center [687, 428] width 394 height 25
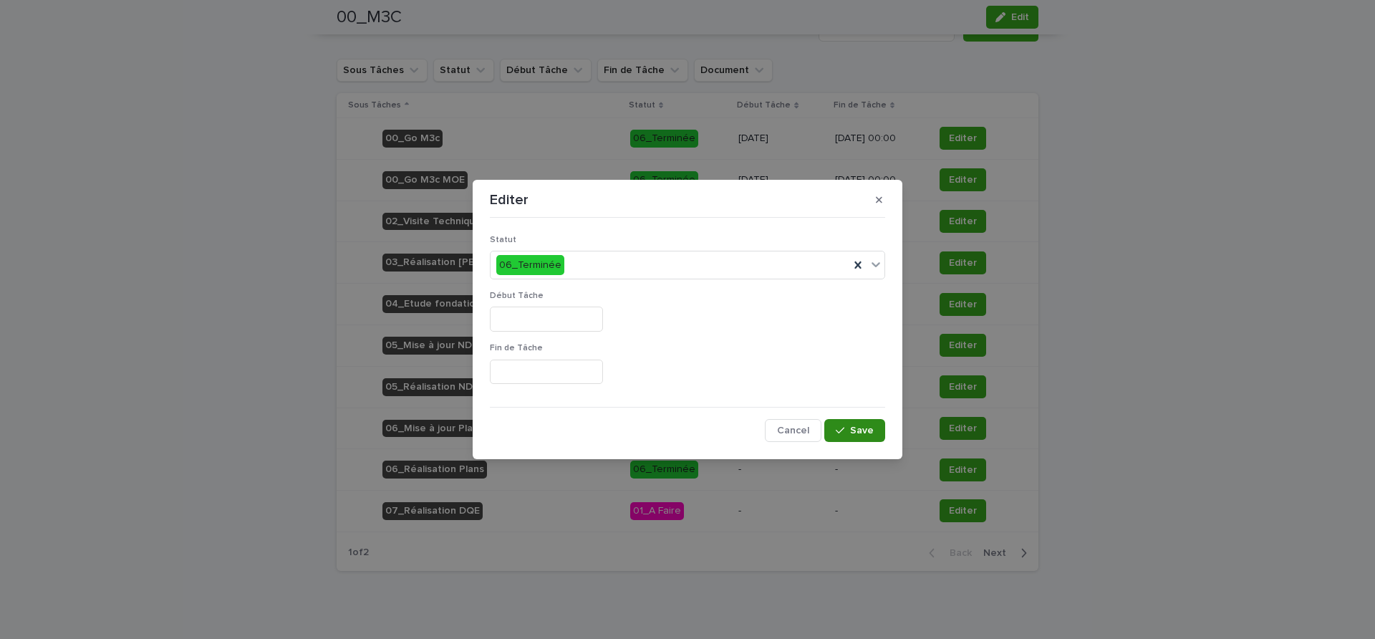
click at [847, 425] on div "button" at bounding box center [843, 430] width 14 height 10
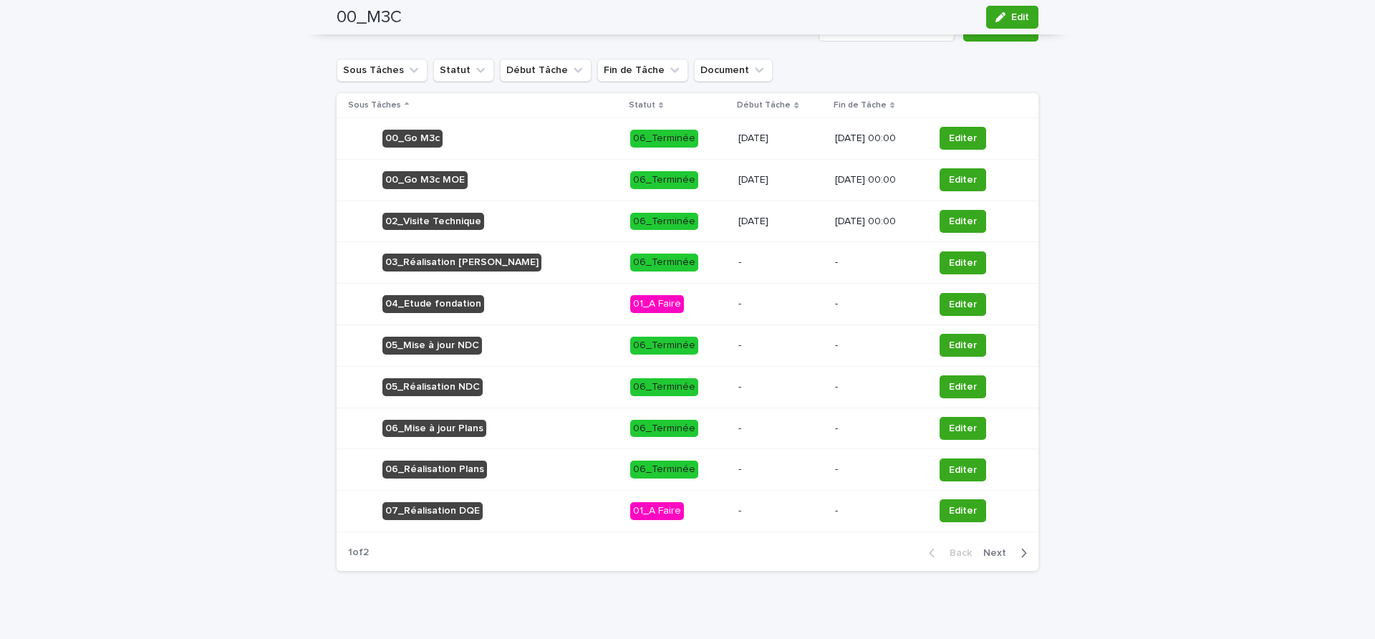
click at [949, 503] on span "Editer" at bounding box center [963, 510] width 28 height 14
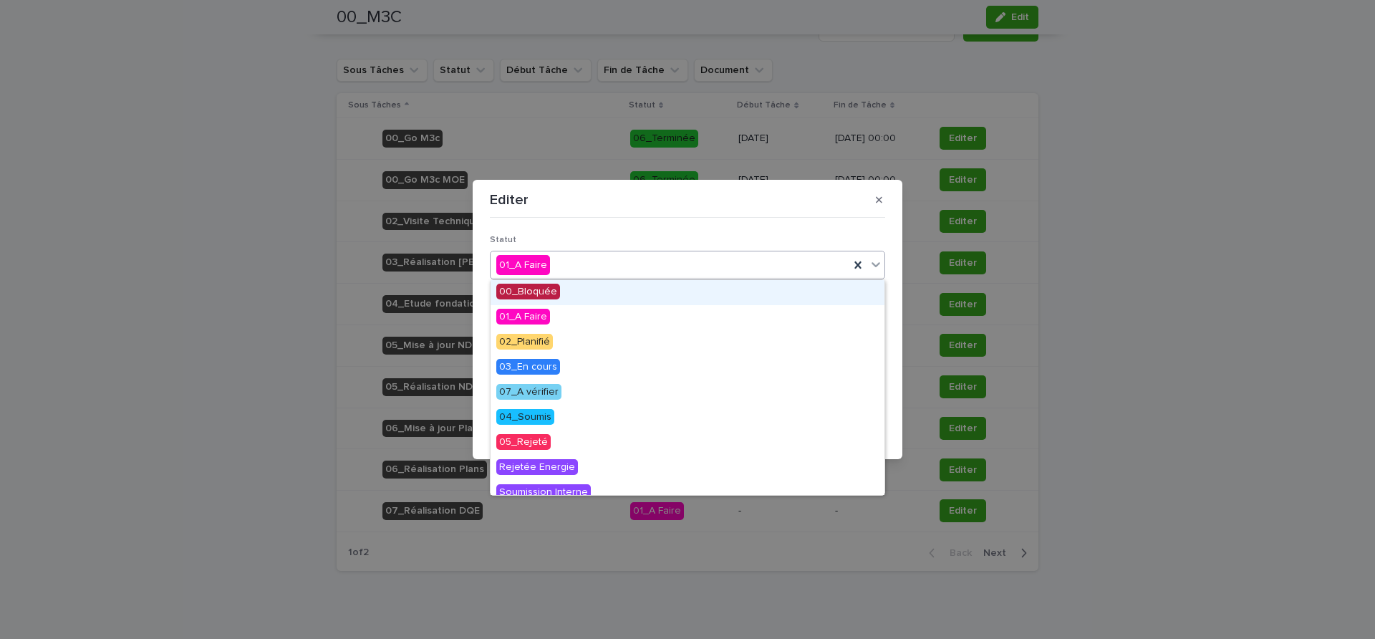
click at [576, 259] on div "01_A Faire" at bounding box center [669, 265] width 359 height 24
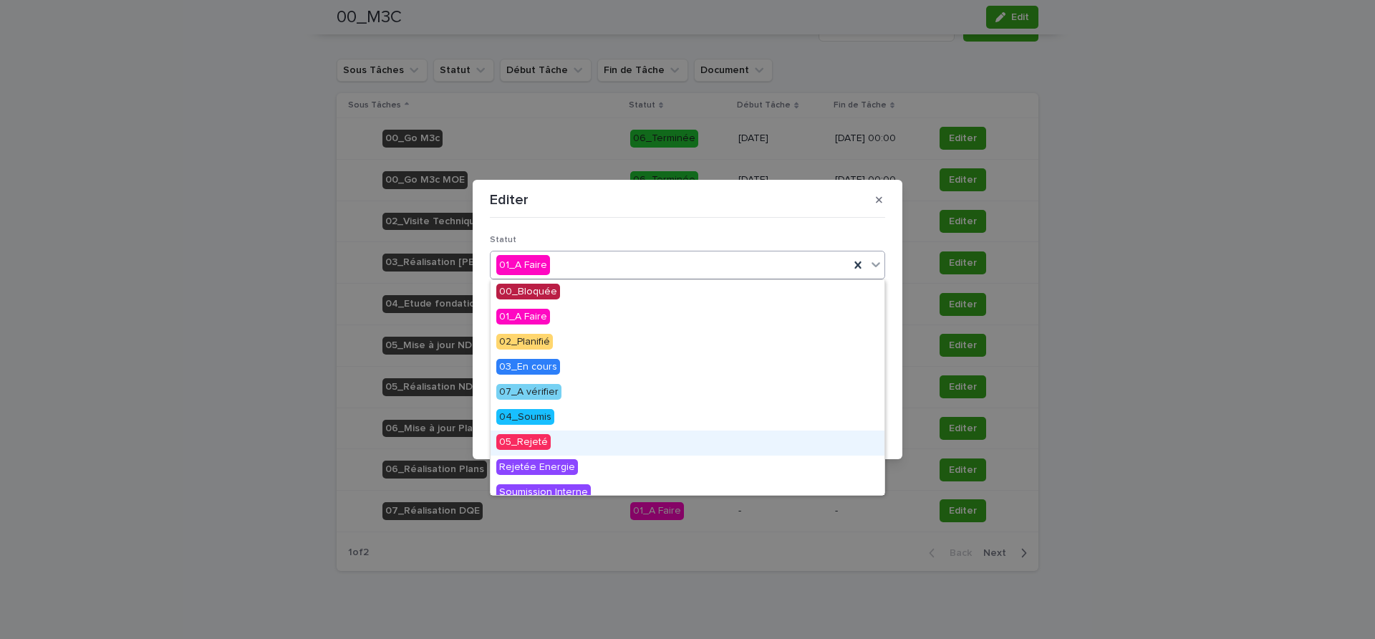
scroll to position [161, 0]
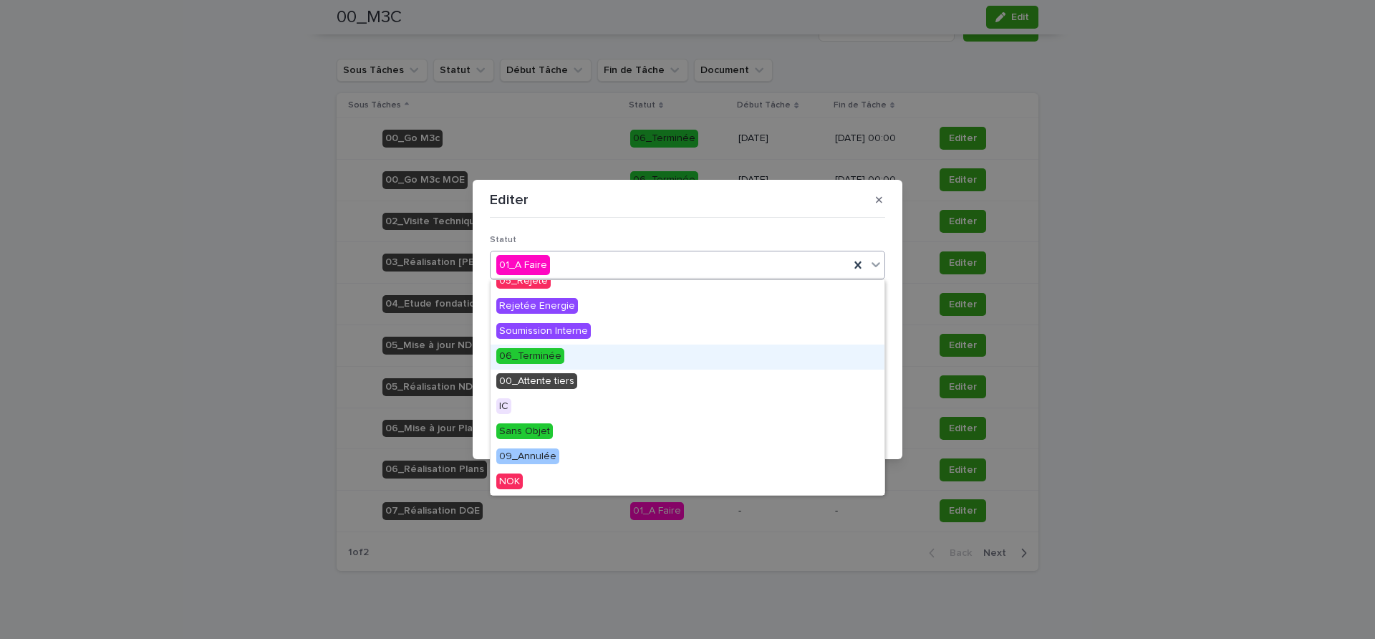
click at [536, 358] on span "06_Terminée" at bounding box center [530, 356] width 68 height 16
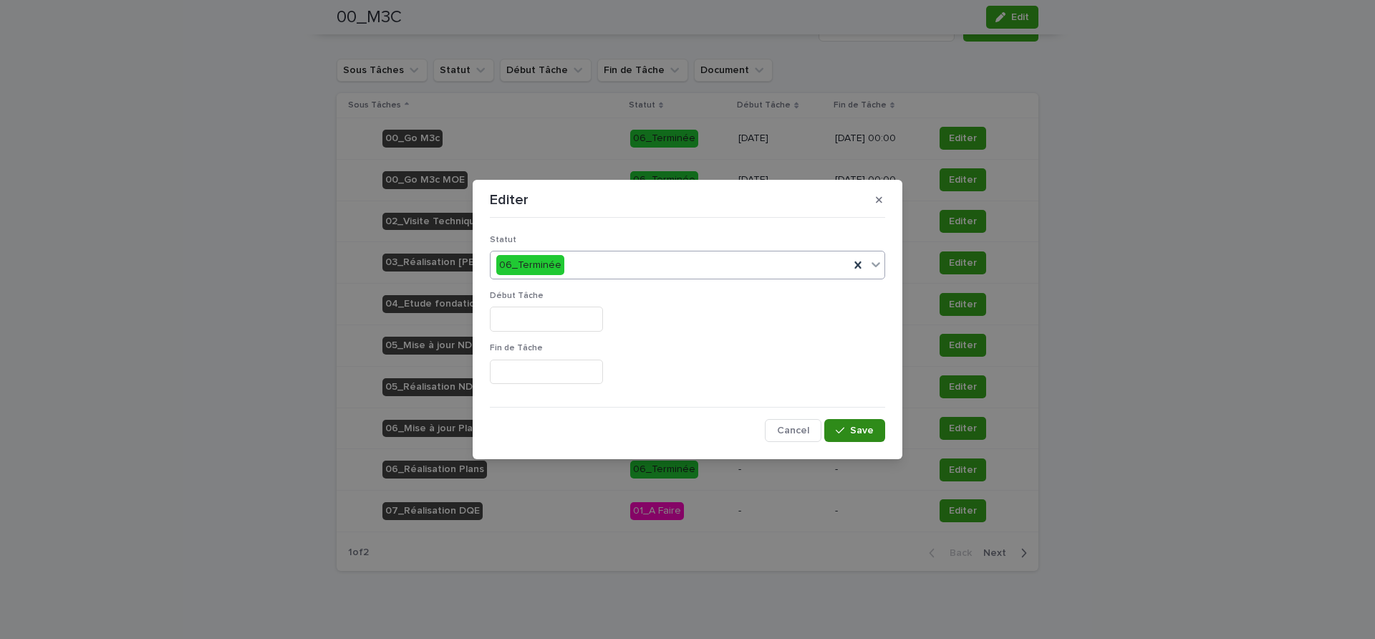
click at [858, 430] on span "Save" at bounding box center [862, 430] width 24 height 10
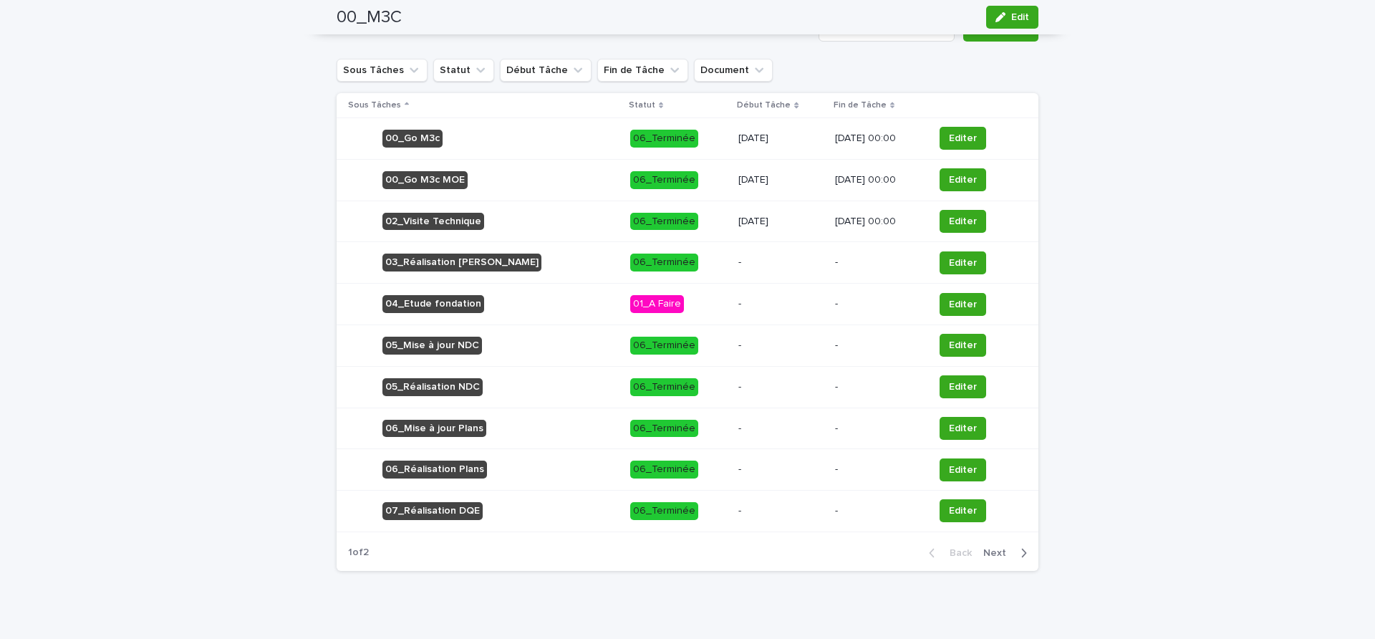
click at [989, 548] on span "Next" at bounding box center [999, 553] width 32 height 10
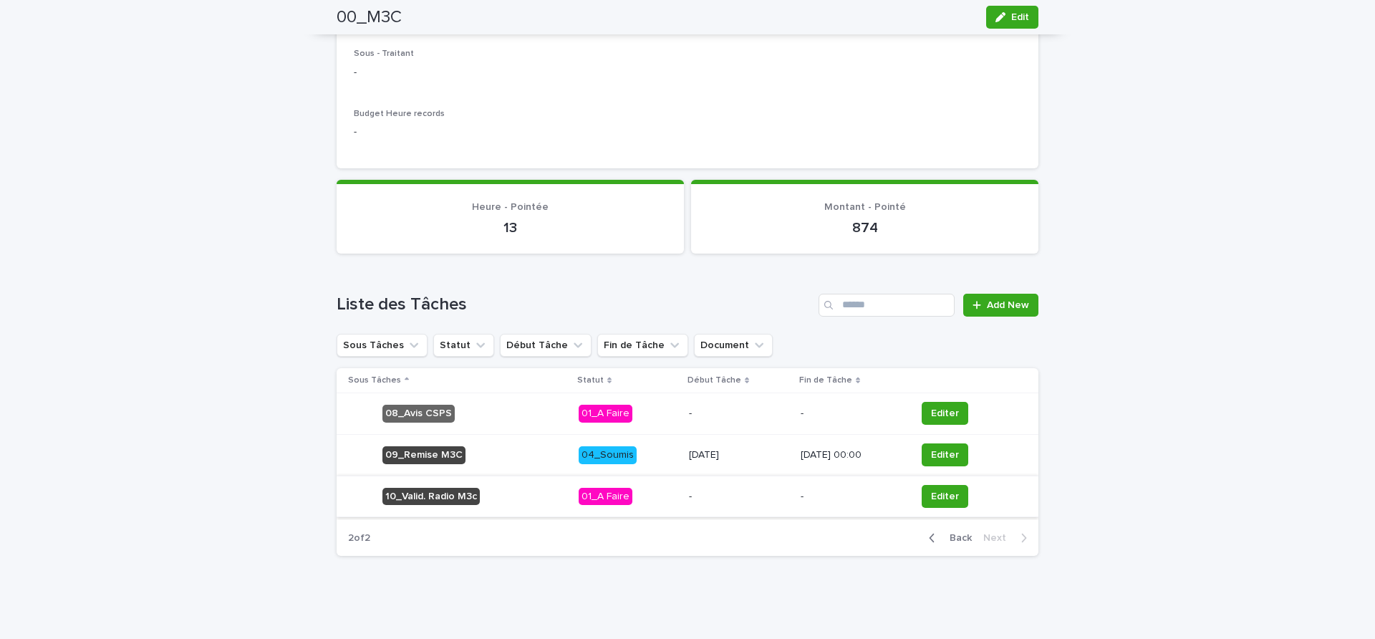
scroll to position [349, 0]
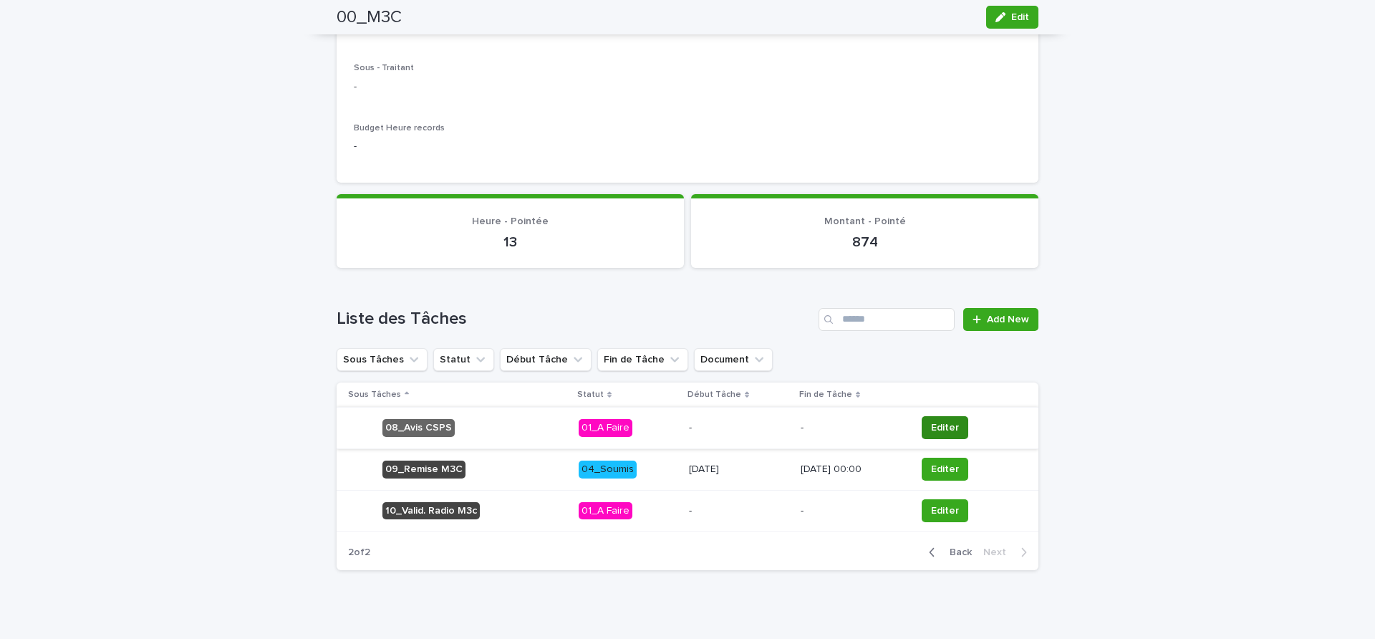
click at [954, 420] on span "Editer" at bounding box center [945, 427] width 28 height 14
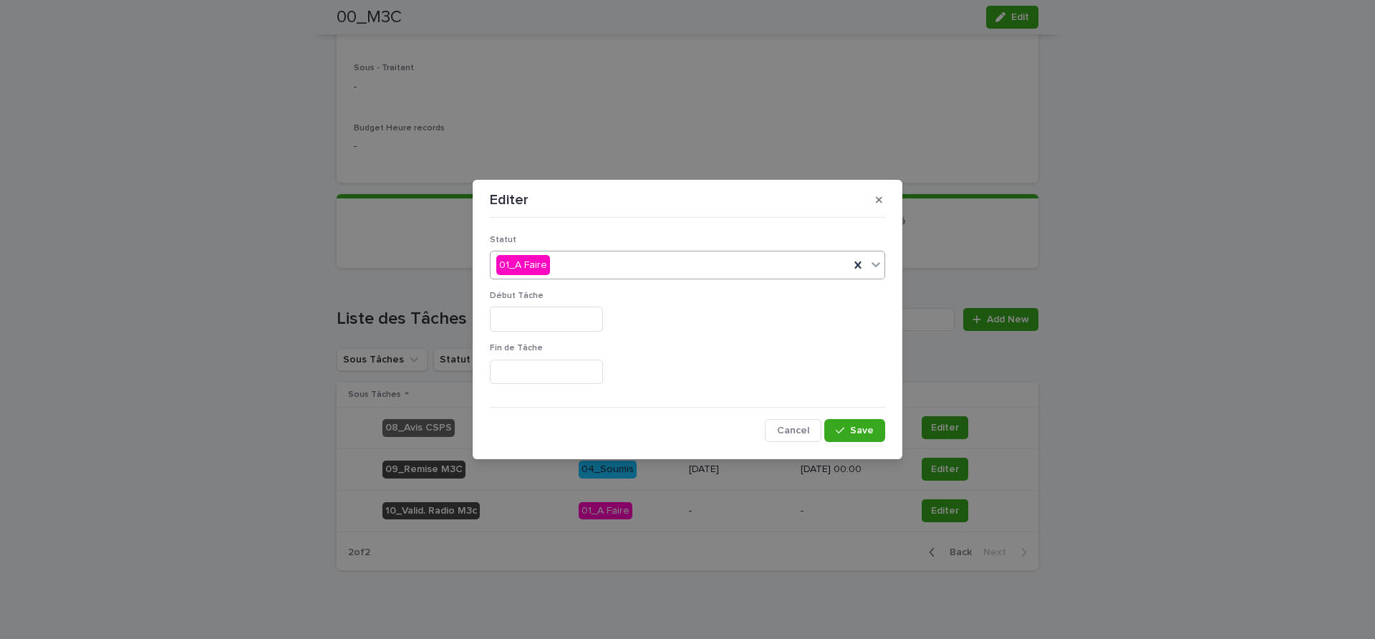
click at [618, 258] on div "01_A Faire" at bounding box center [669, 265] width 359 height 24
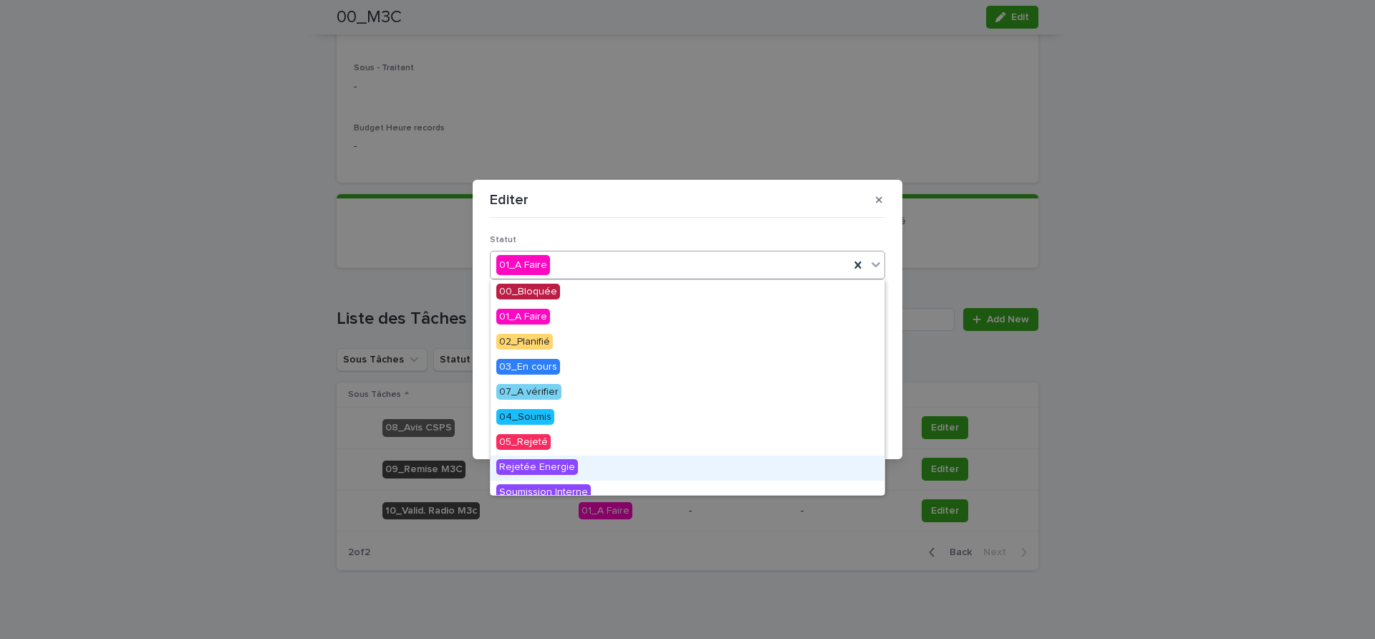
scroll to position [90, 0]
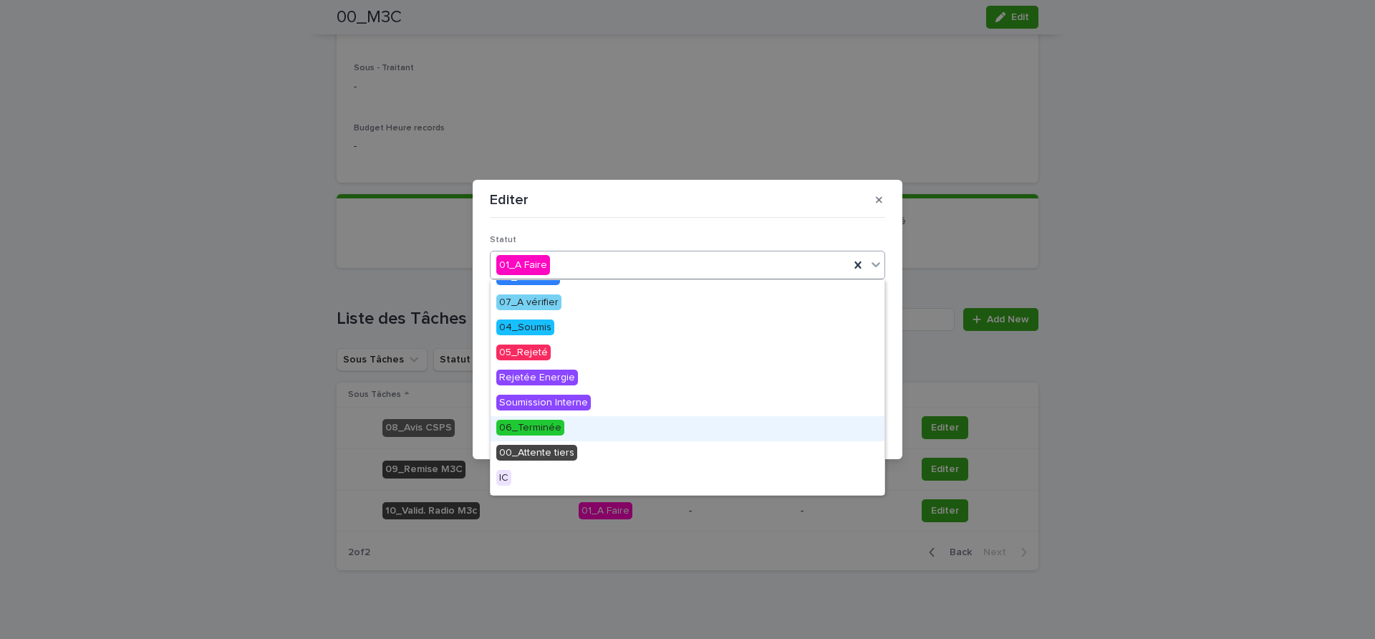
click at [546, 427] on span "06_Terminée" at bounding box center [530, 428] width 68 height 16
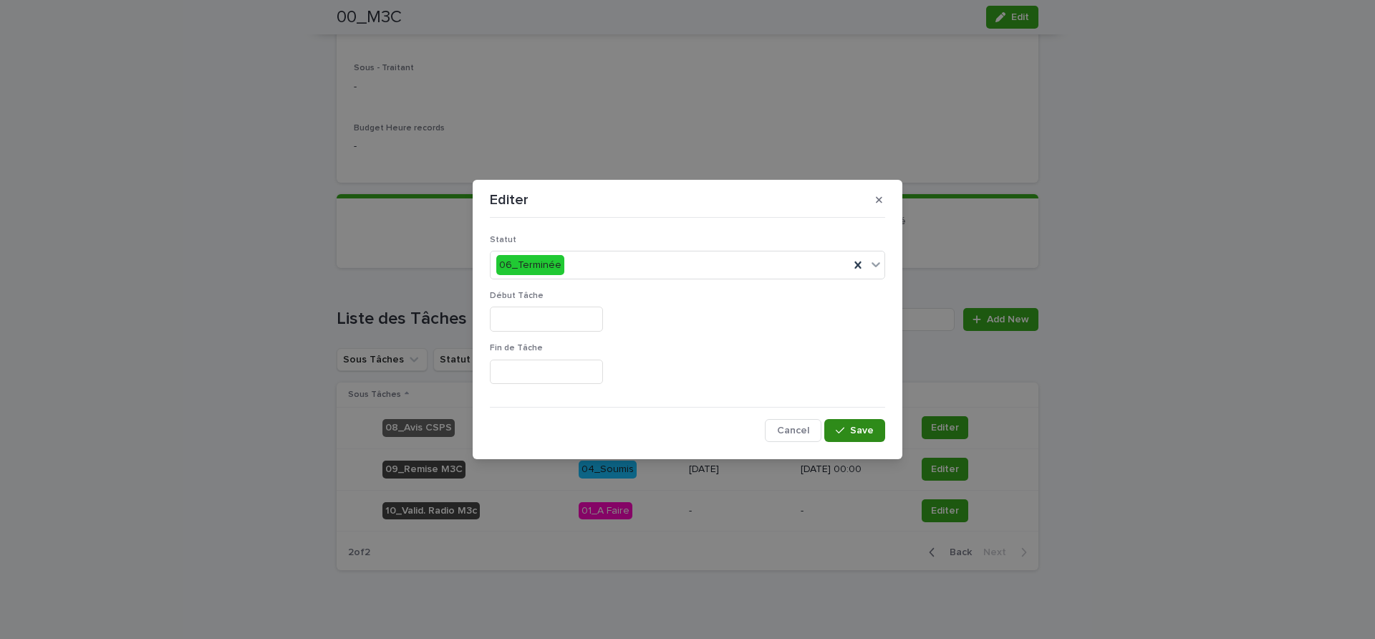
click at [850, 427] on div "button" at bounding box center [843, 430] width 14 height 10
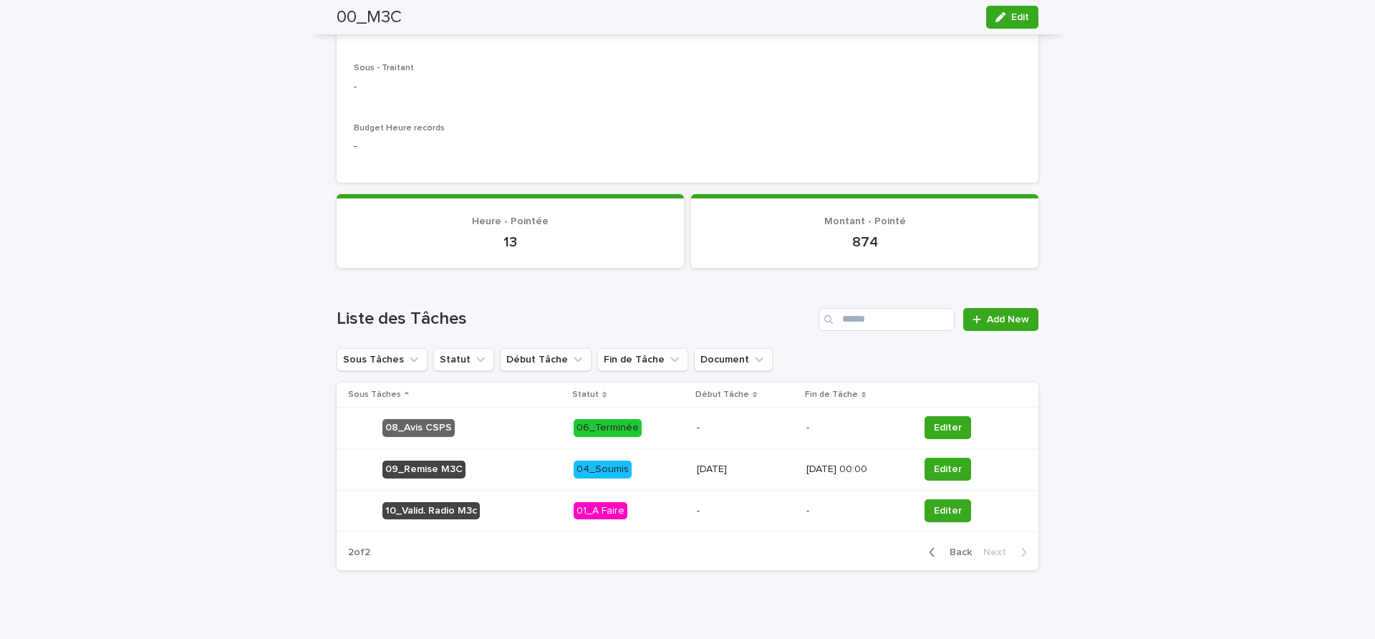
click at [939, 462] on span "Editer" at bounding box center [948, 469] width 28 height 14
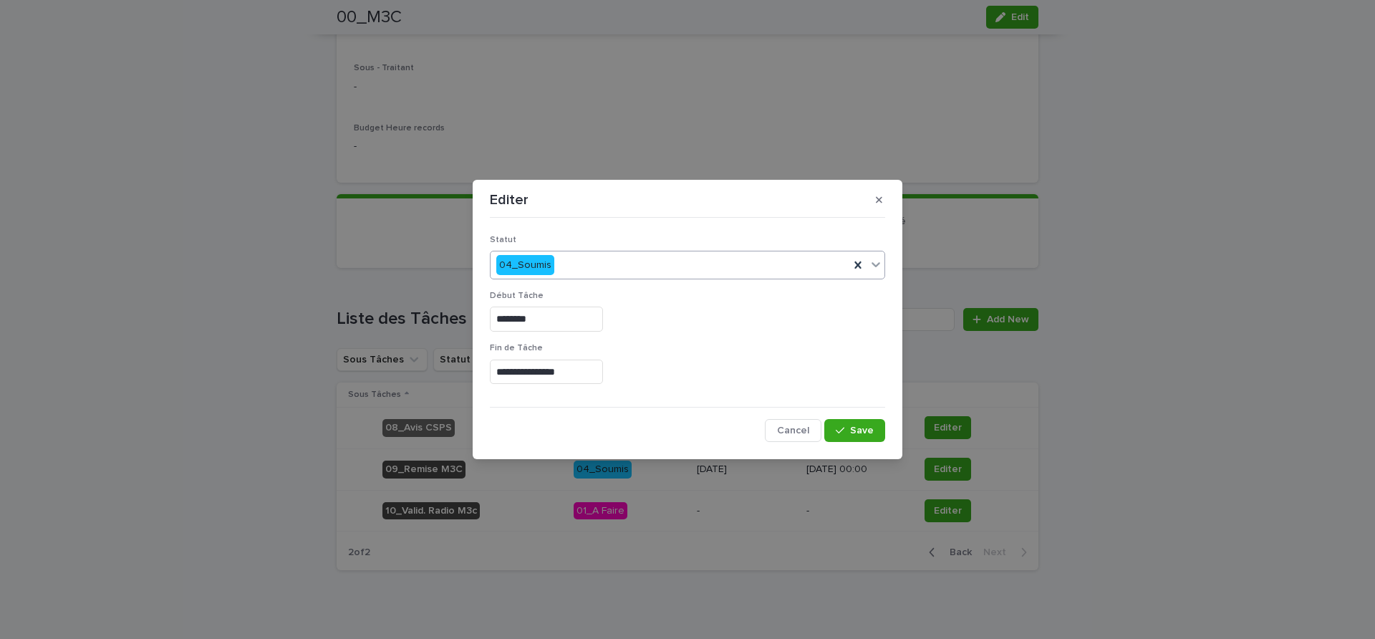
click at [623, 261] on div "04_Soumis" at bounding box center [669, 265] width 359 height 24
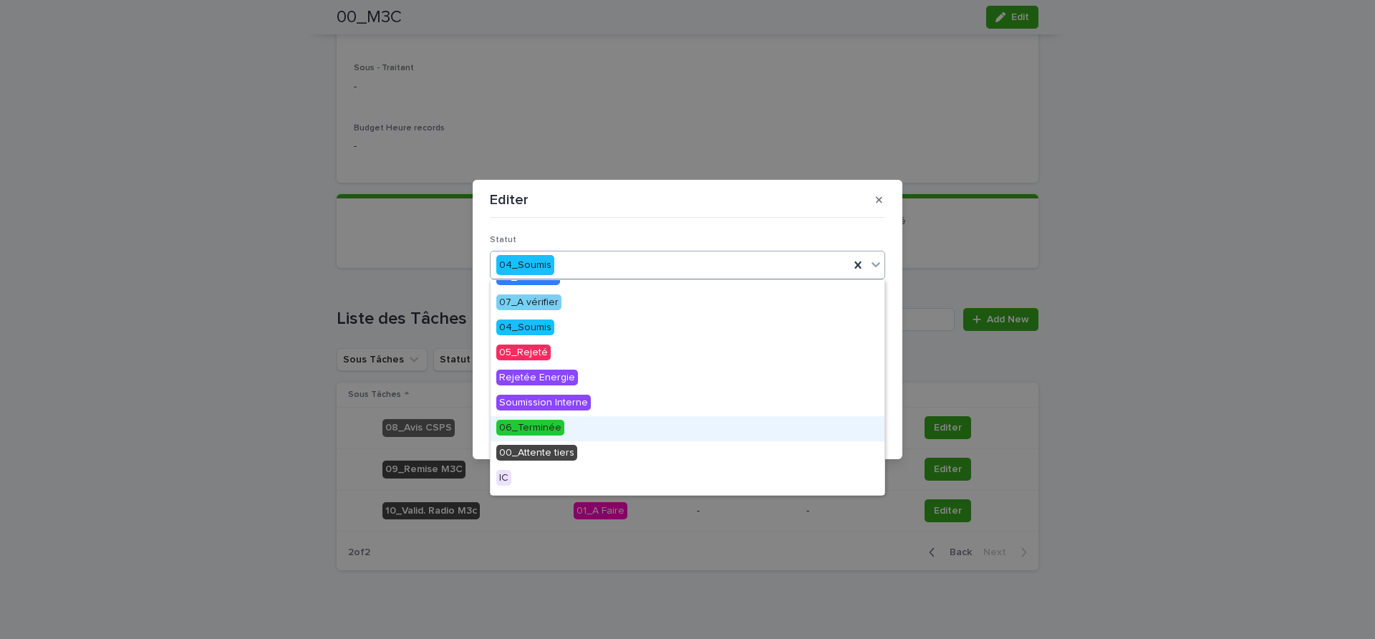
click at [542, 431] on span "06_Terminée" at bounding box center [530, 428] width 68 height 16
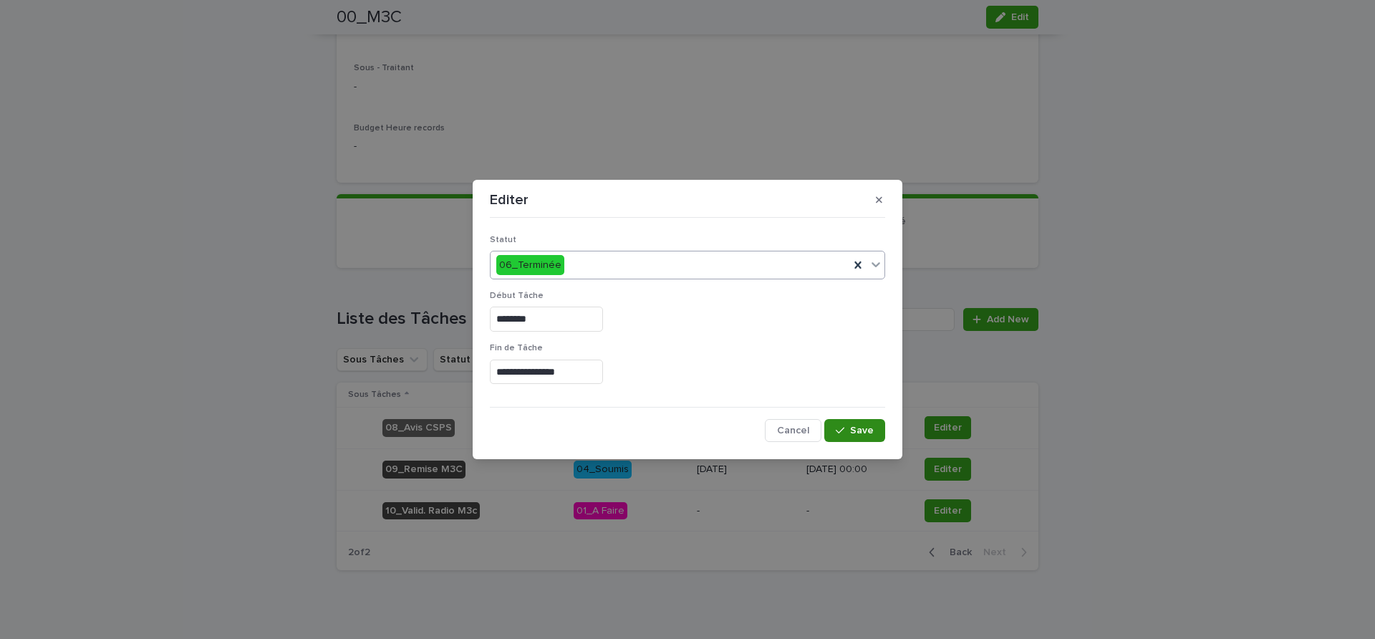
click at [875, 430] on button "Save" at bounding box center [854, 430] width 61 height 23
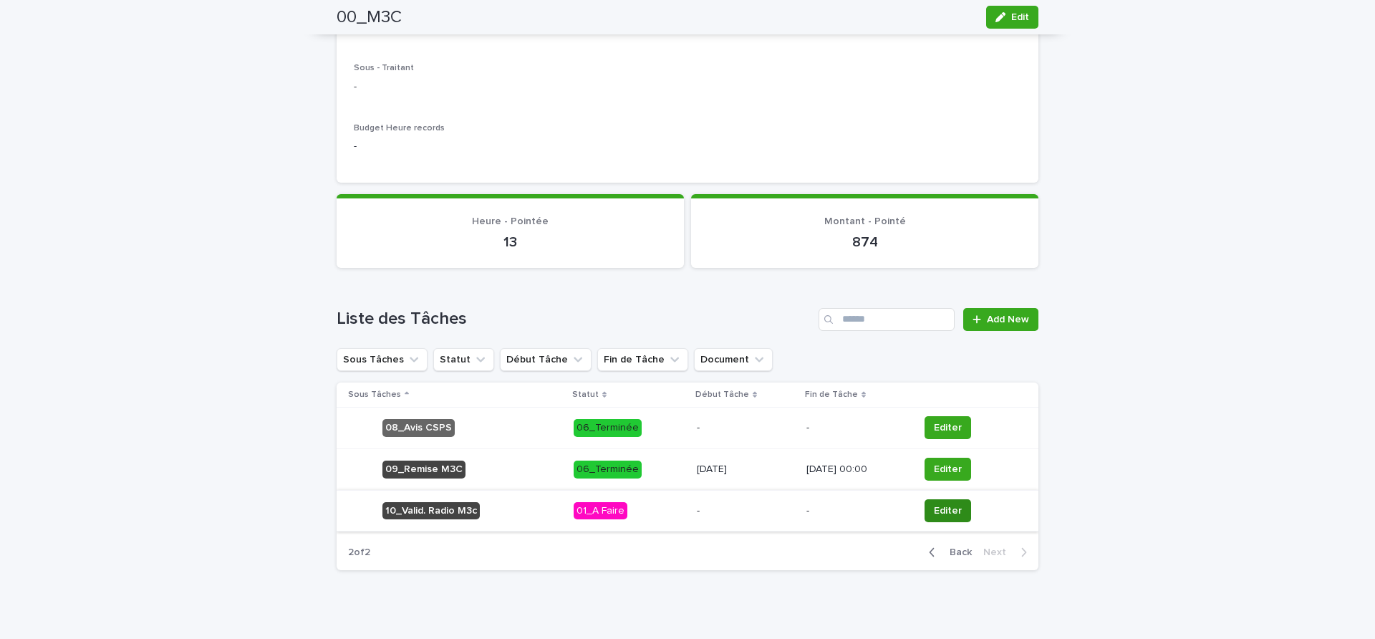
click at [944, 503] on span "Editer" at bounding box center [948, 510] width 28 height 14
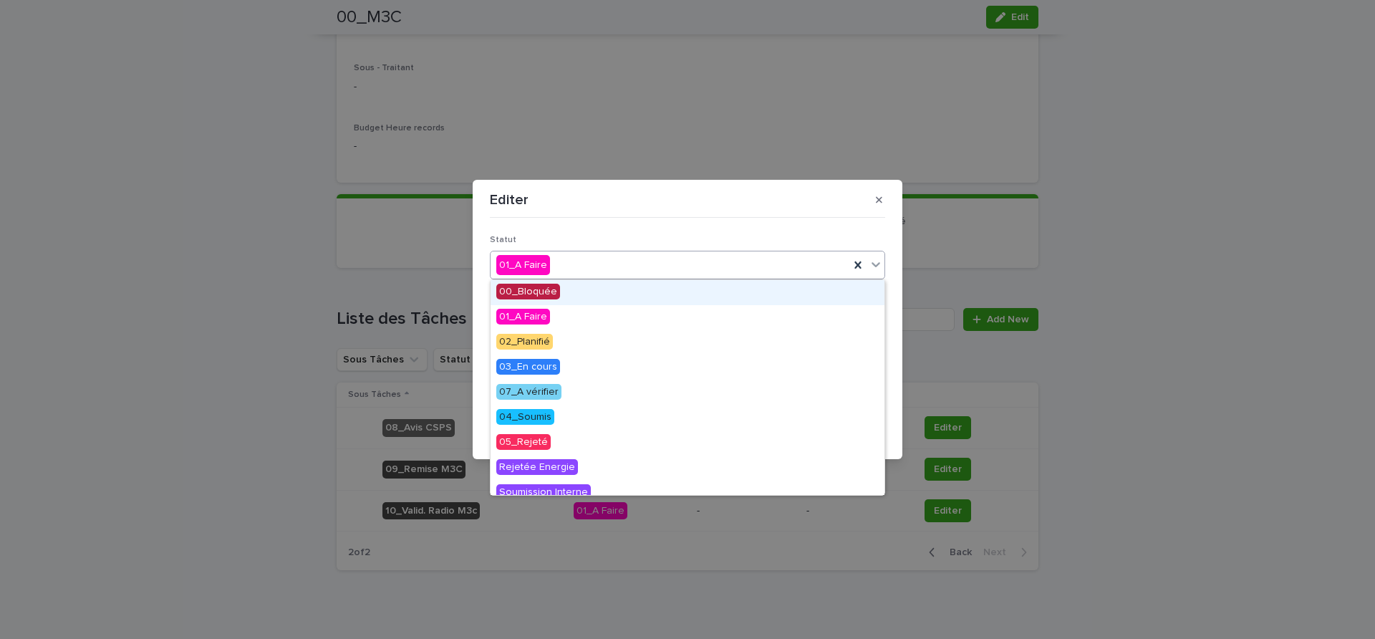
click at [644, 271] on div "01_A Faire" at bounding box center [669, 265] width 359 height 24
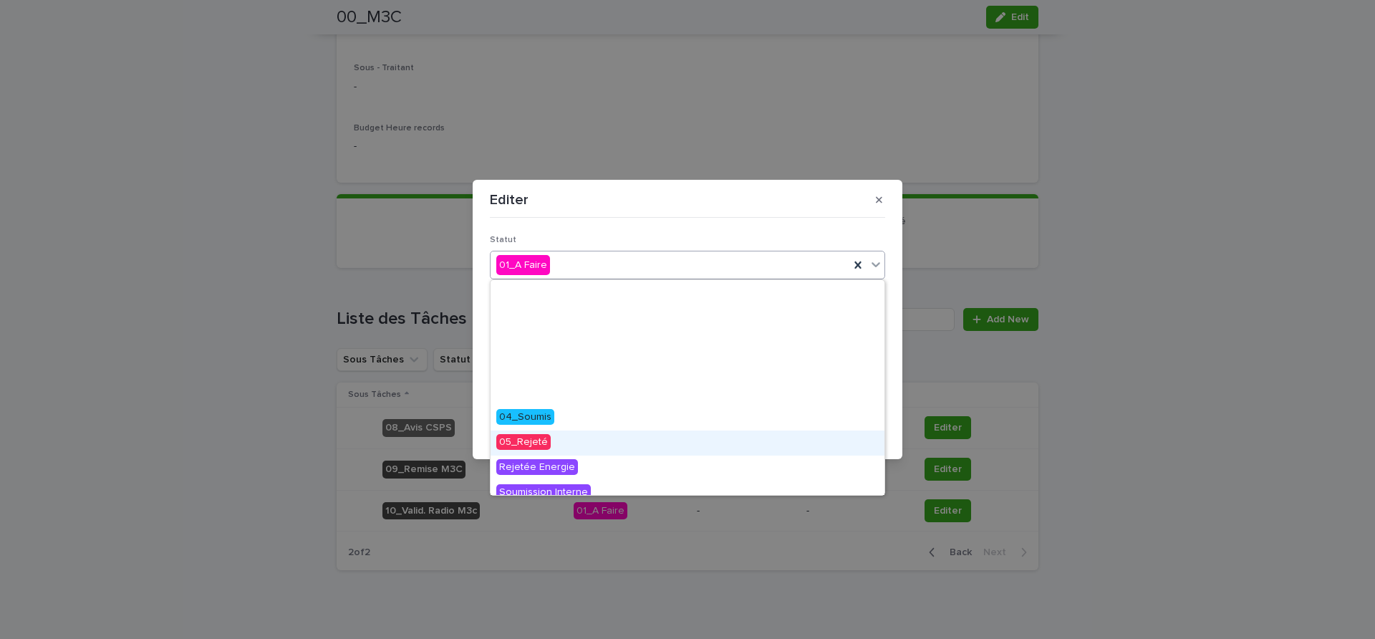
scroll to position [161, 0]
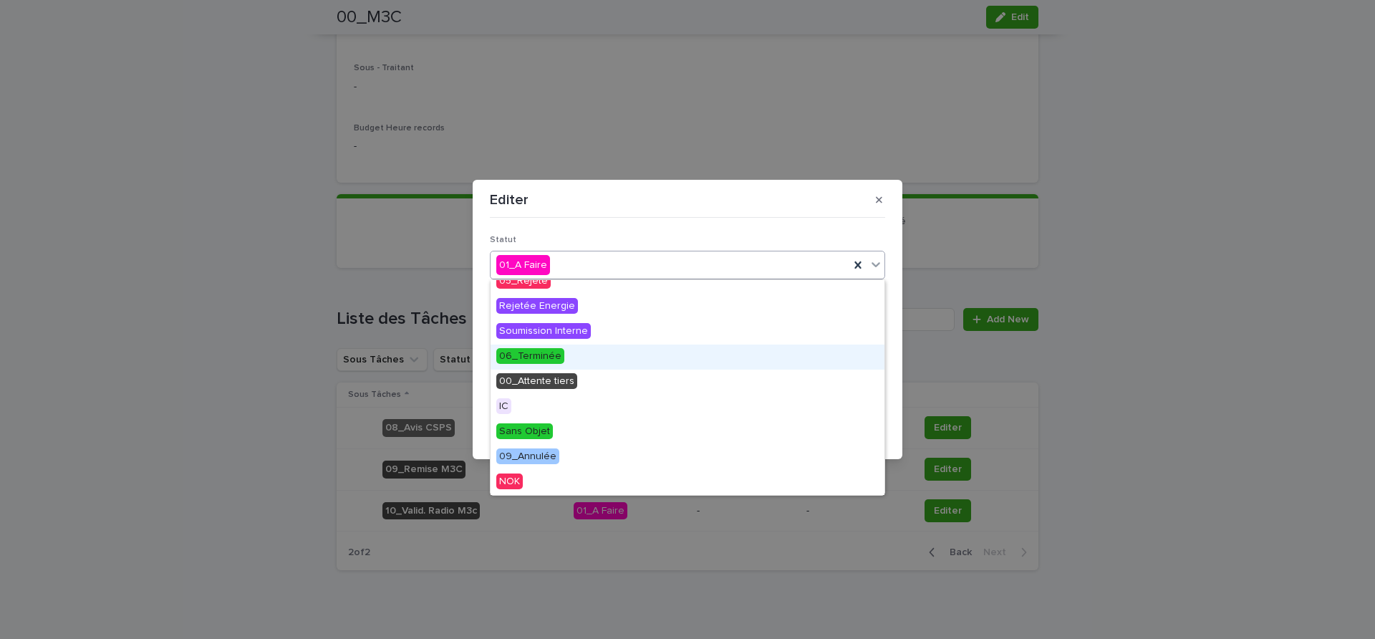
click at [551, 359] on span "06_Terminée" at bounding box center [530, 356] width 68 height 16
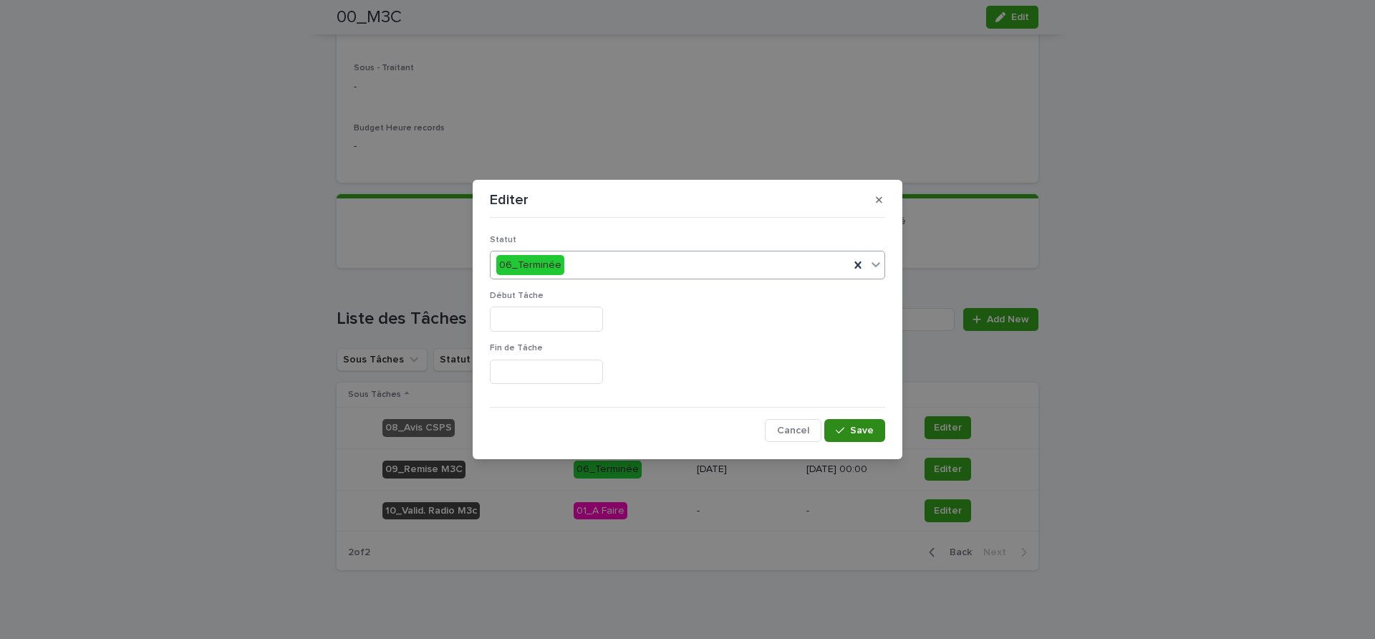
click at [874, 433] on button "Save" at bounding box center [854, 430] width 61 height 23
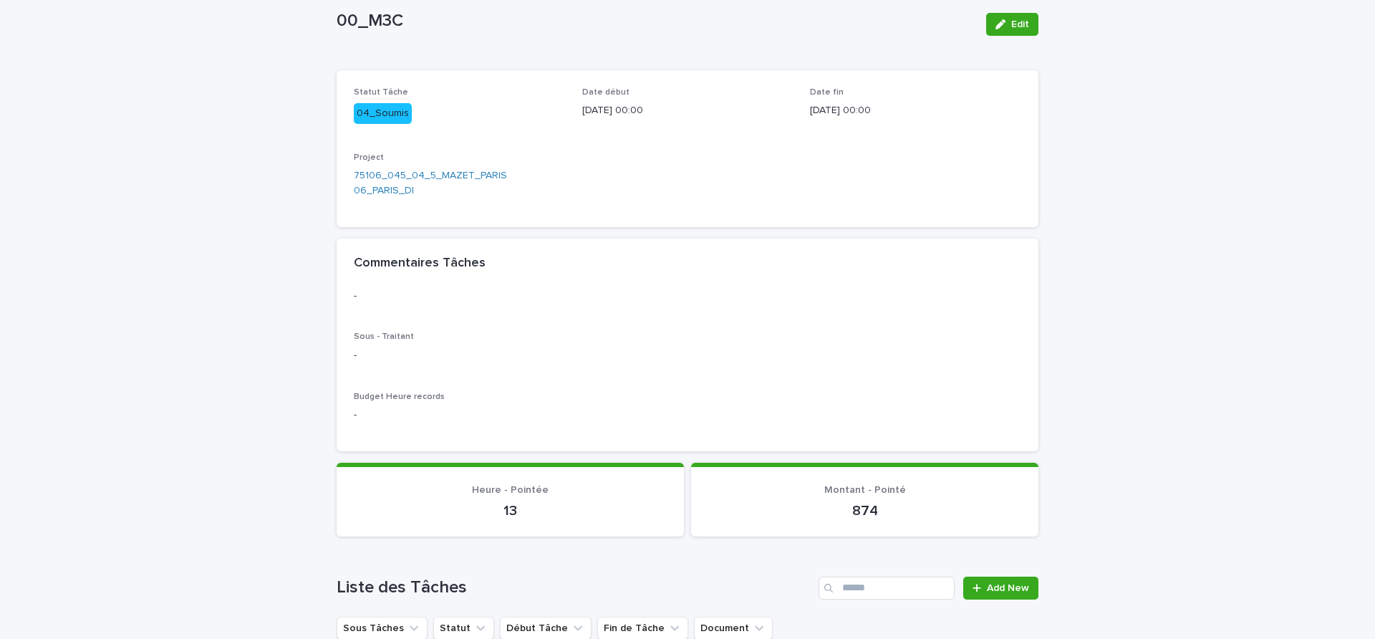
scroll to position [0, 0]
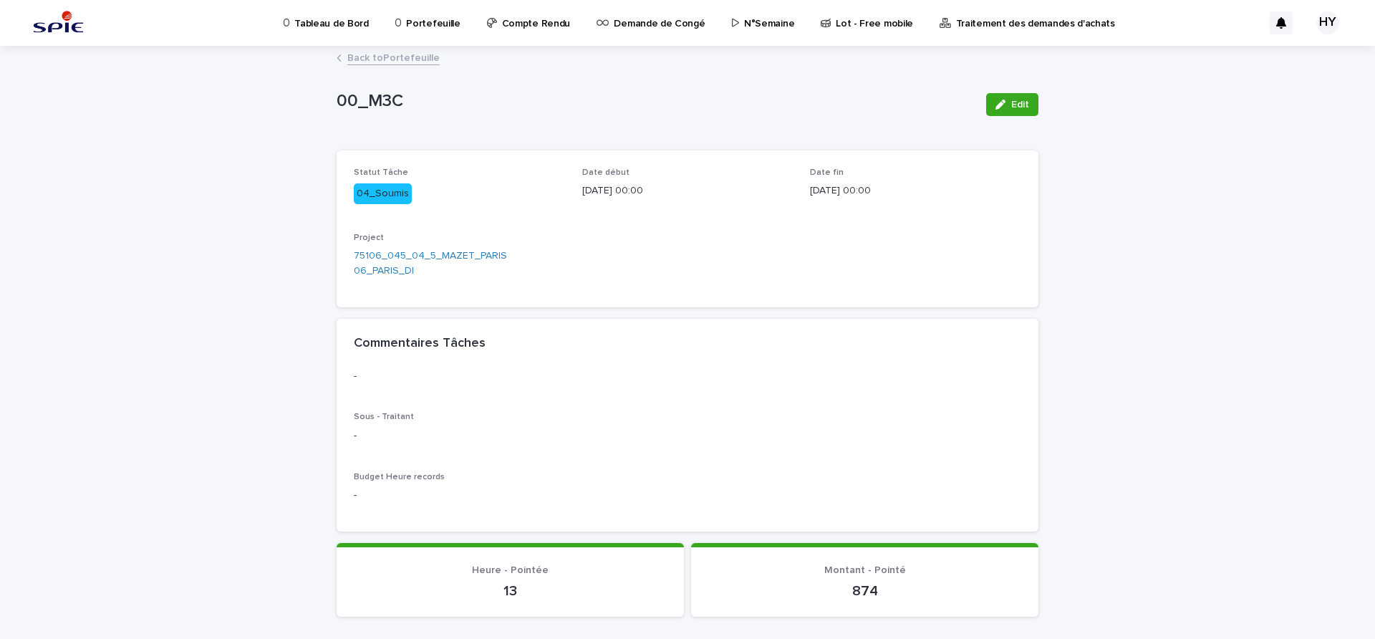
click at [387, 54] on link "Back to Portefeuille" at bounding box center [393, 57] width 92 height 16
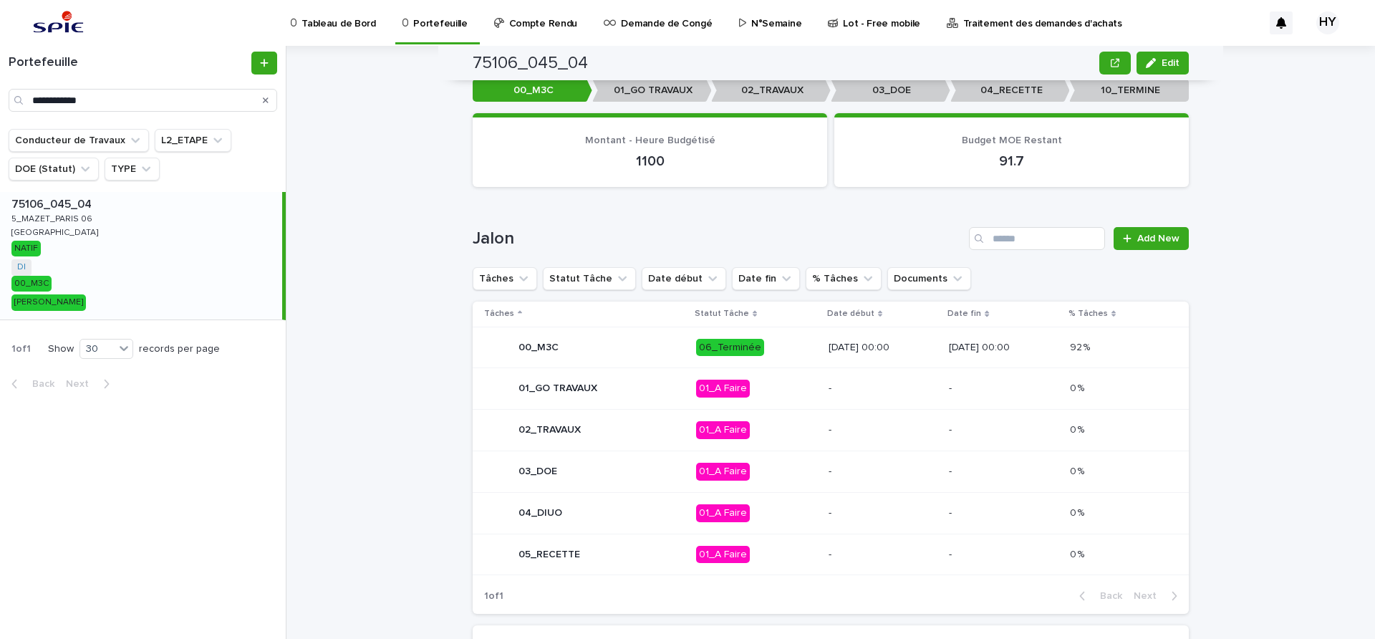
scroll to position [593, 0]
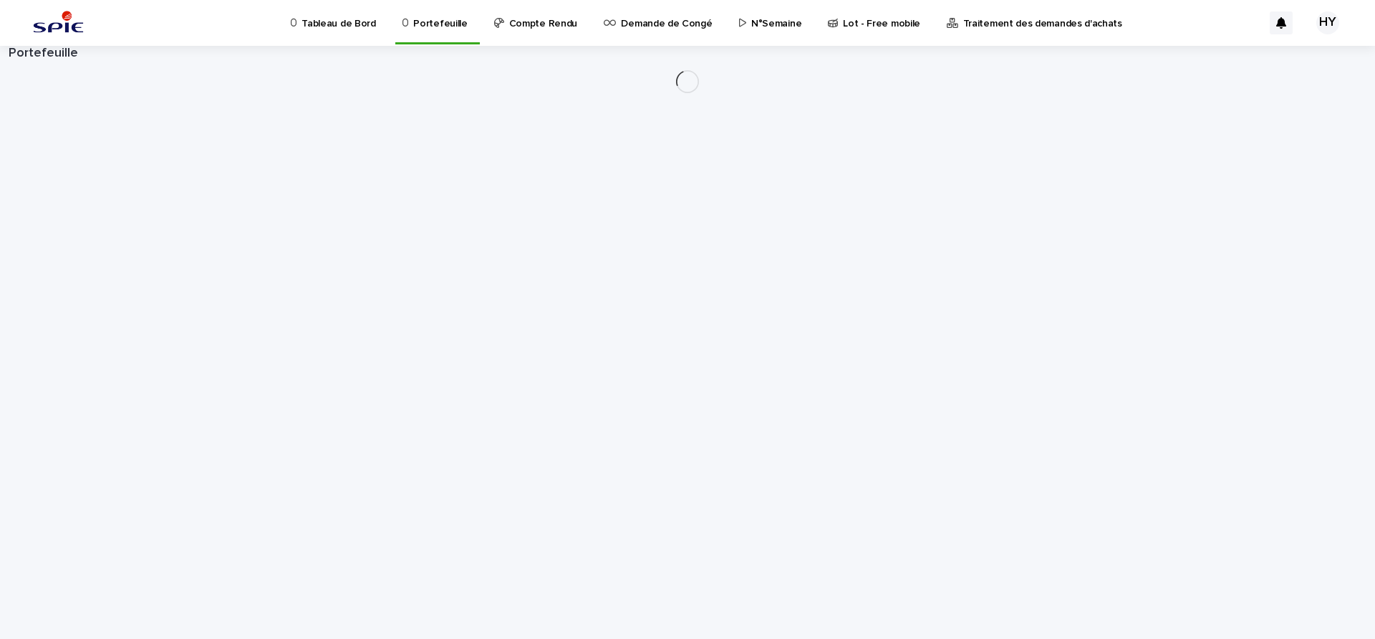
click at [947, 22] on icon at bounding box center [952, 23] width 11 height 10
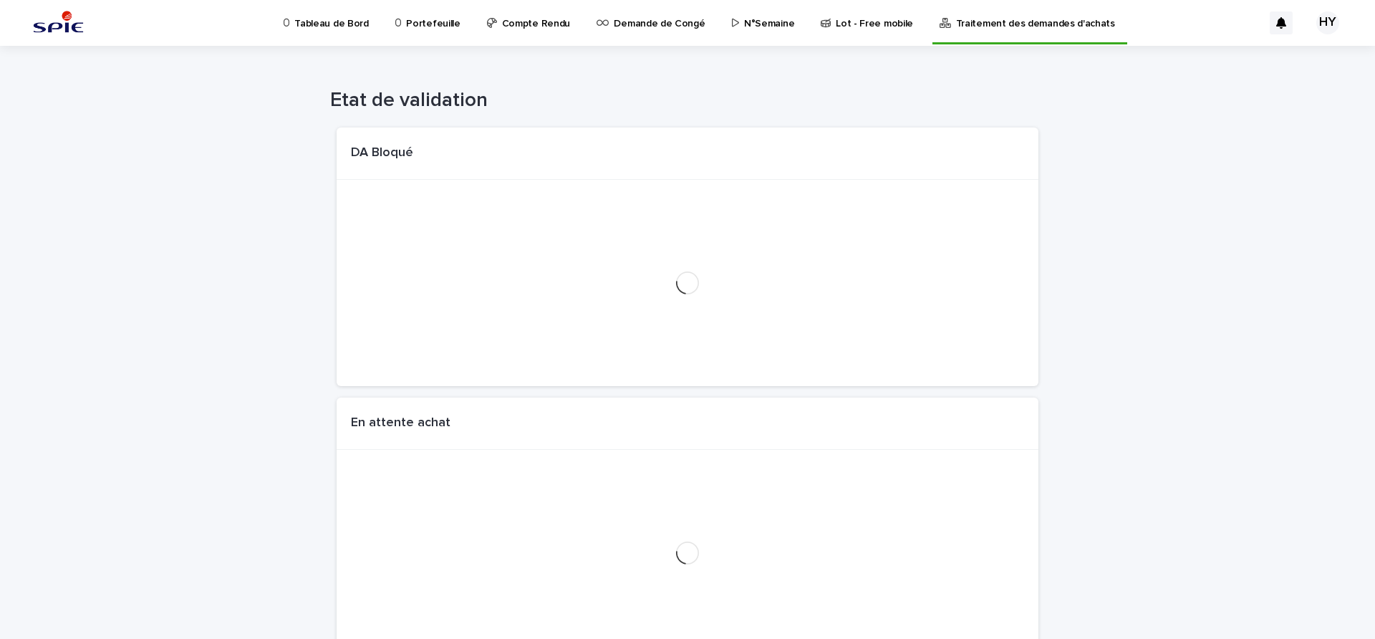
click at [532, 21] on p "Compte Rendu" at bounding box center [536, 15] width 68 height 30
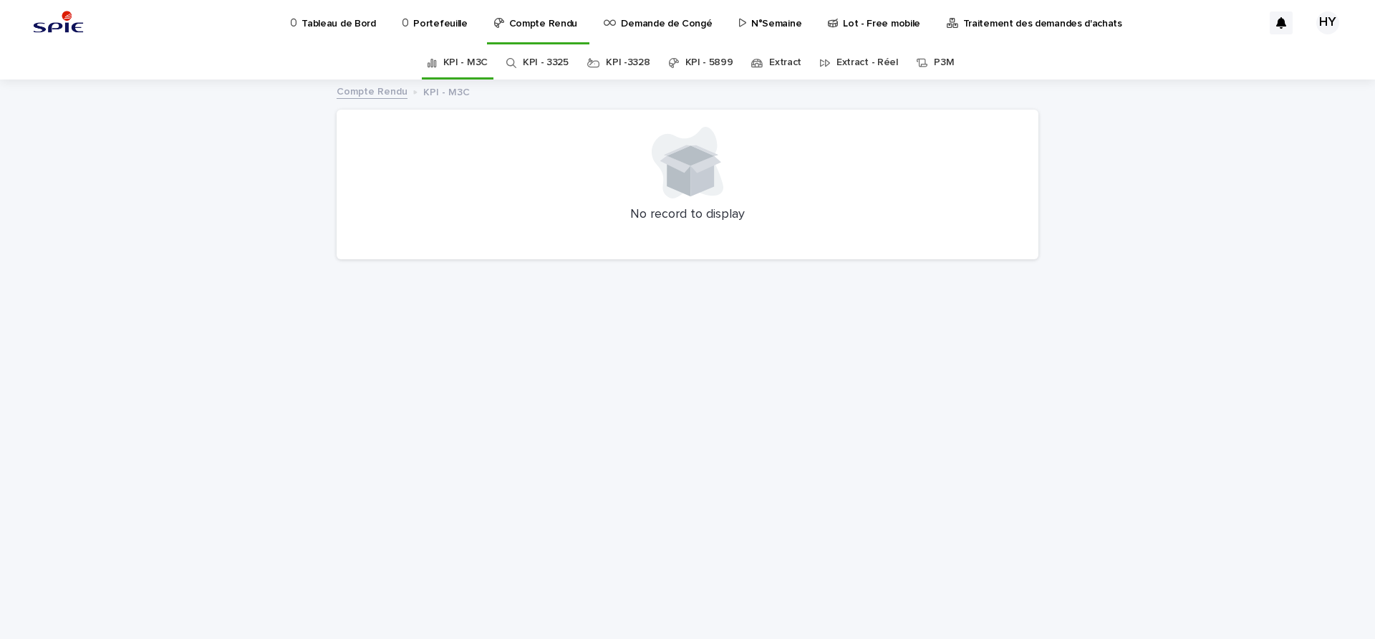
click at [869, 62] on link "Extract - Réel" at bounding box center [867, 63] width 62 height 34
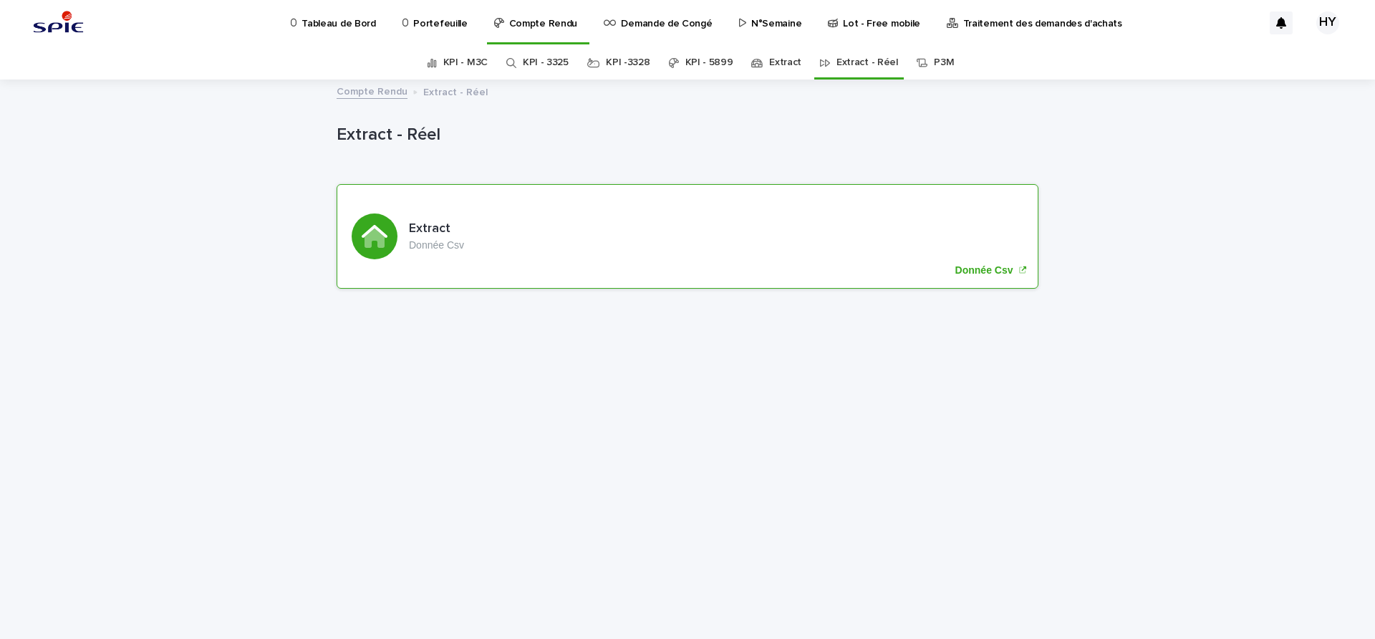
click at [990, 265] on p "Donnée Csv" at bounding box center [984, 270] width 58 height 12
